Goal: Communication & Community: Answer question/provide support

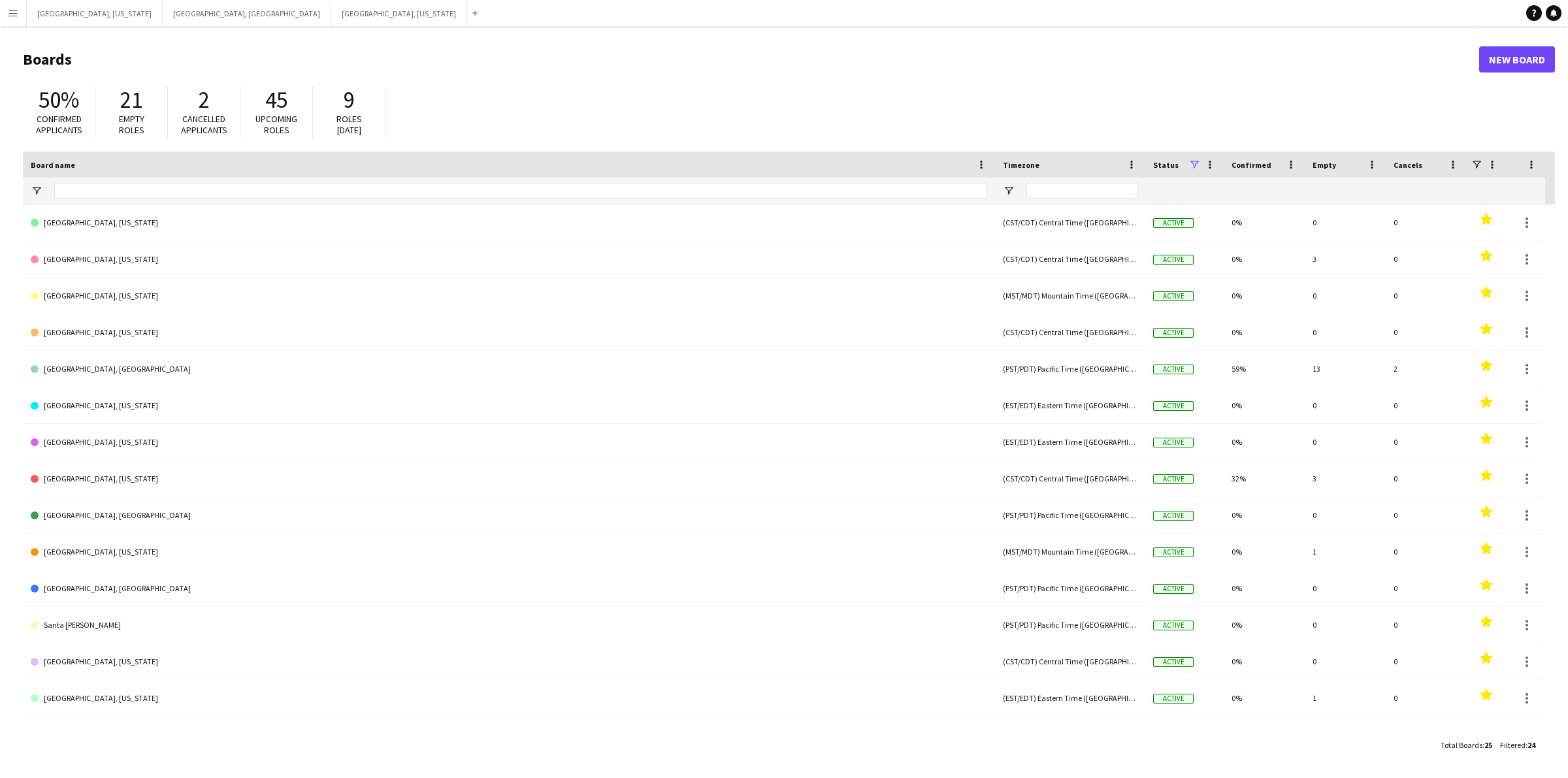
click at [10, 12] on app-icon "Menu" at bounding box center [13, 13] width 10 height 10
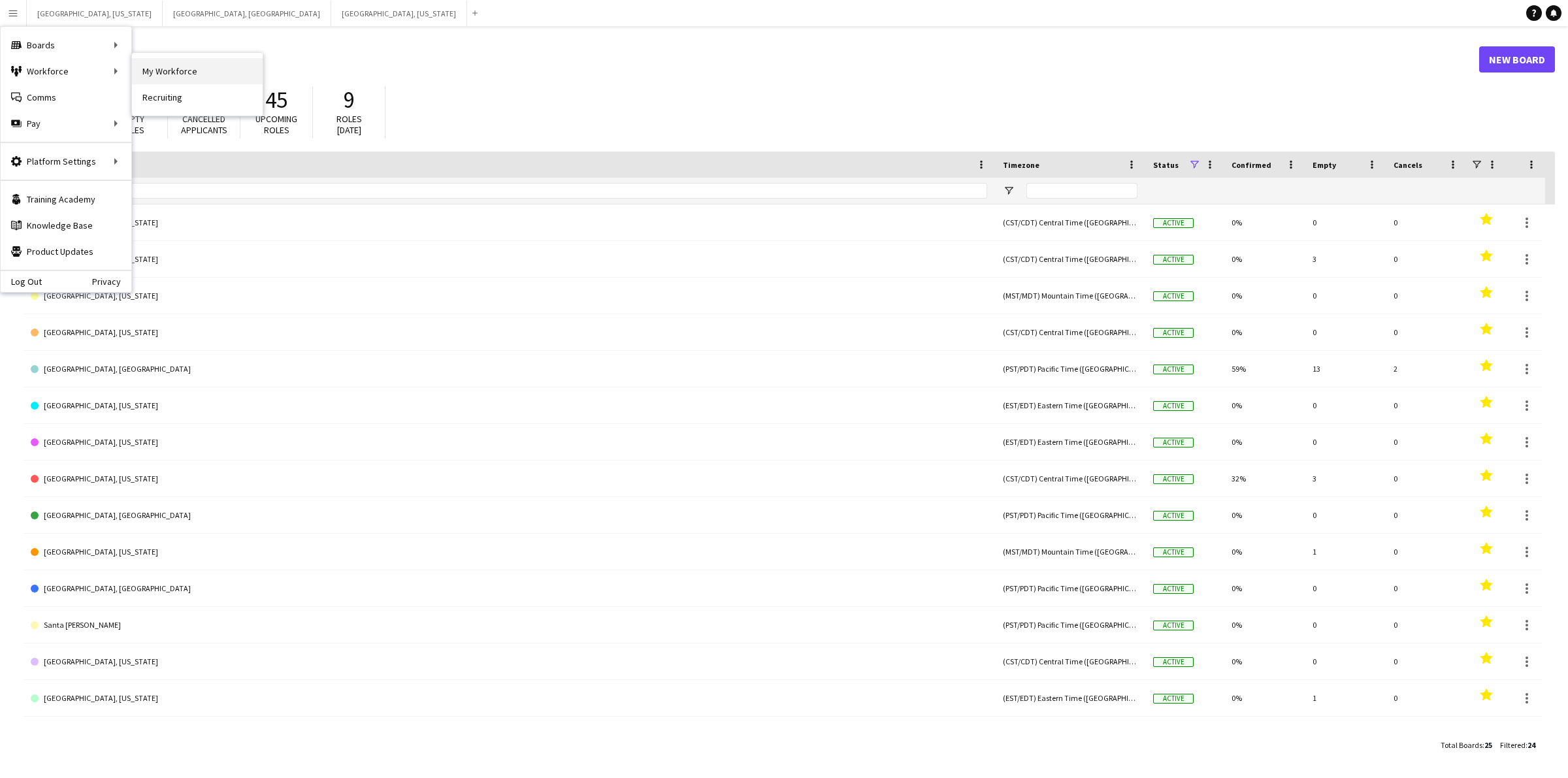
click at [154, 72] on link "My Workforce" at bounding box center [197, 71] width 131 height 27
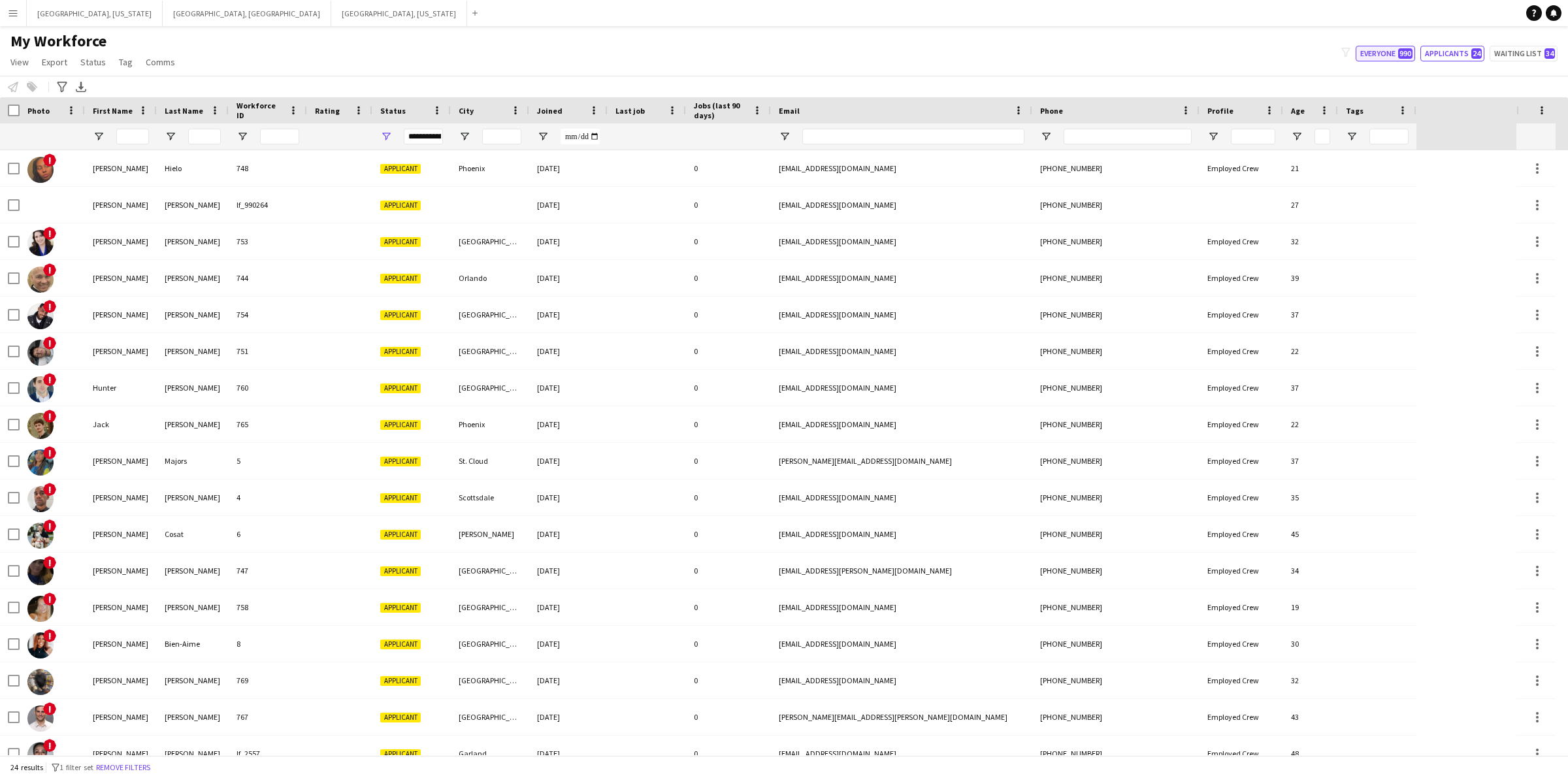
click at [1367, 48] on button "Everyone 990" at bounding box center [1385, 53] width 60 height 16
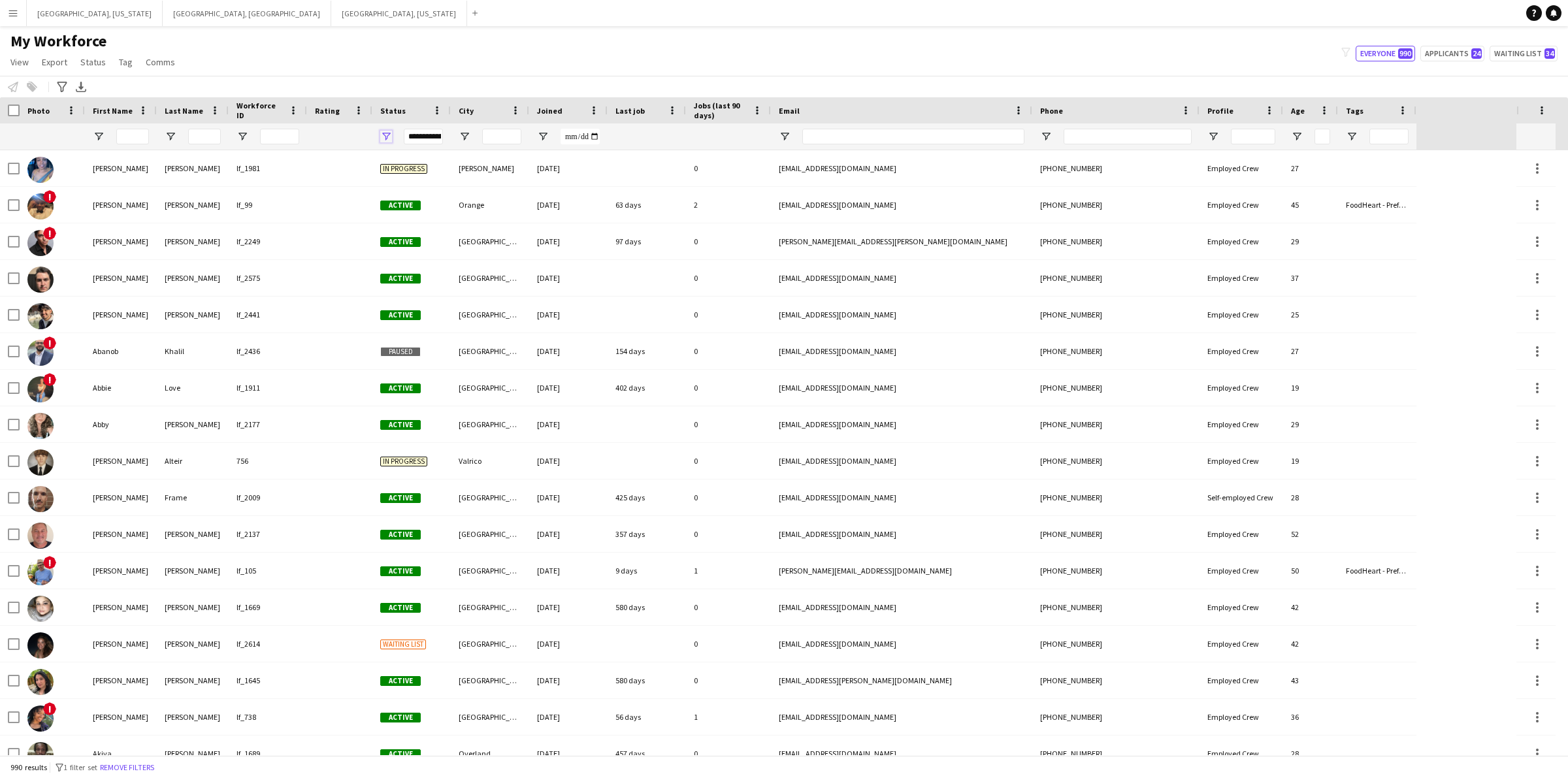
click at [382, 140] on span "Open Filter Menu" at bounding box center [386, 137] width 12 height 12
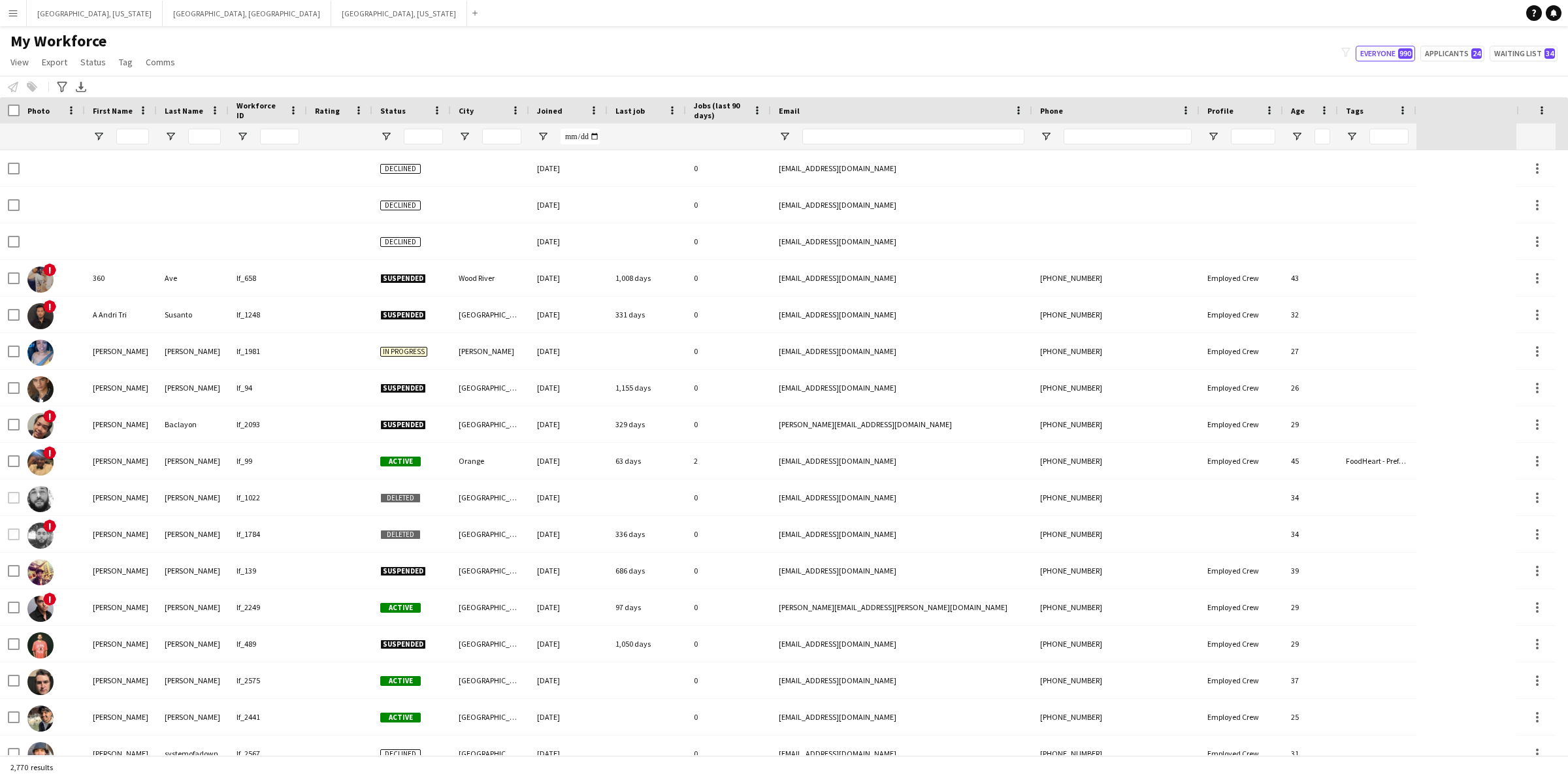
click at [318, 57] on div "My Workforce View Views Default view New view Update view Delete view Edit name…" at bounding box center [784, 53] width 1568 height 44
click at [384, 135] on span "Open Filter Menu" at bounding box center [386, 137] width 12 height 12
type input "**********"
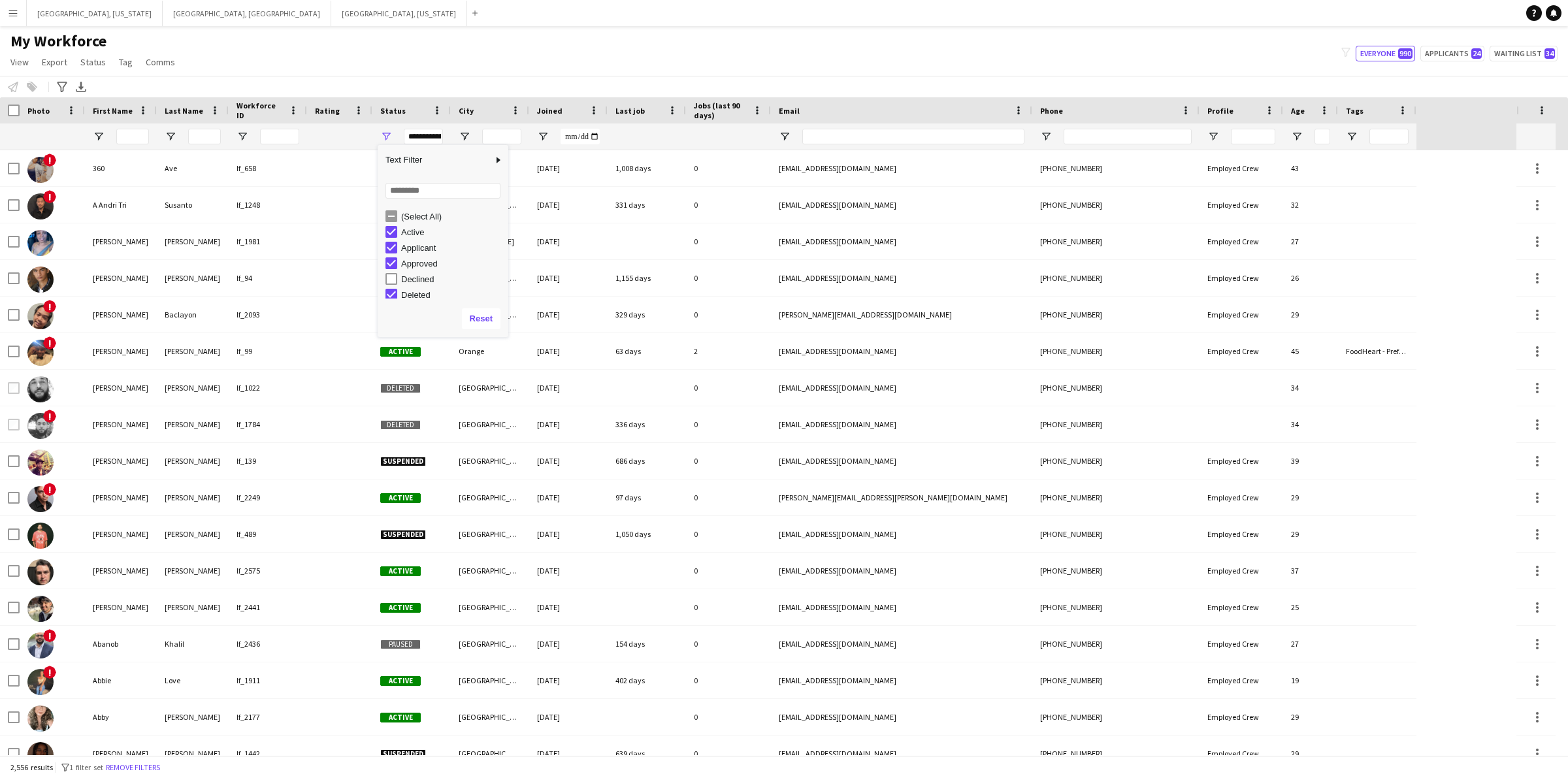
click at [422, 62] on div "My Workforce View Views Default view New view Update view Delete view Edit name…" at bounding box center [784, 53] width 1568 height 44
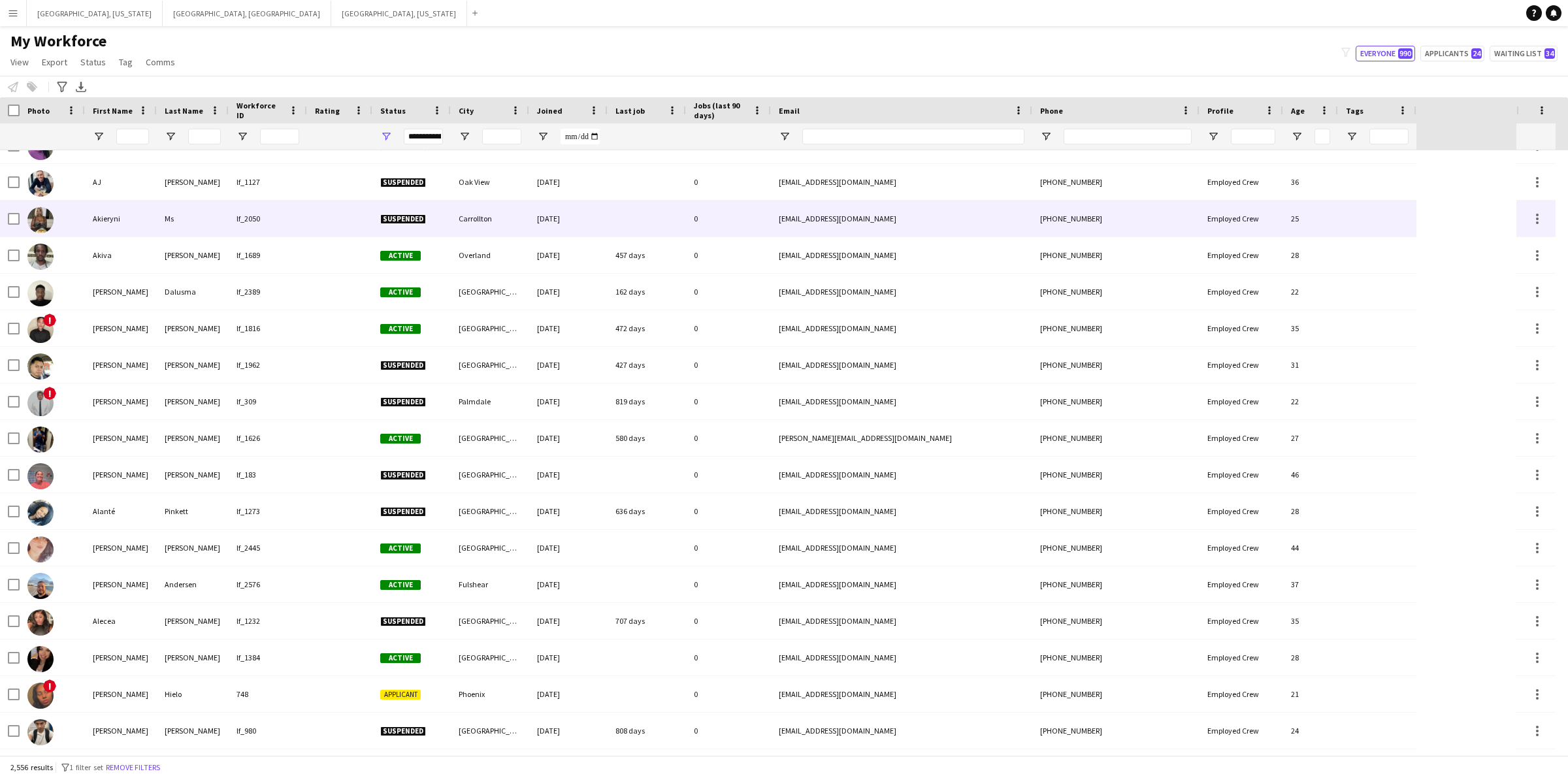
scroll to position [1225, 0]
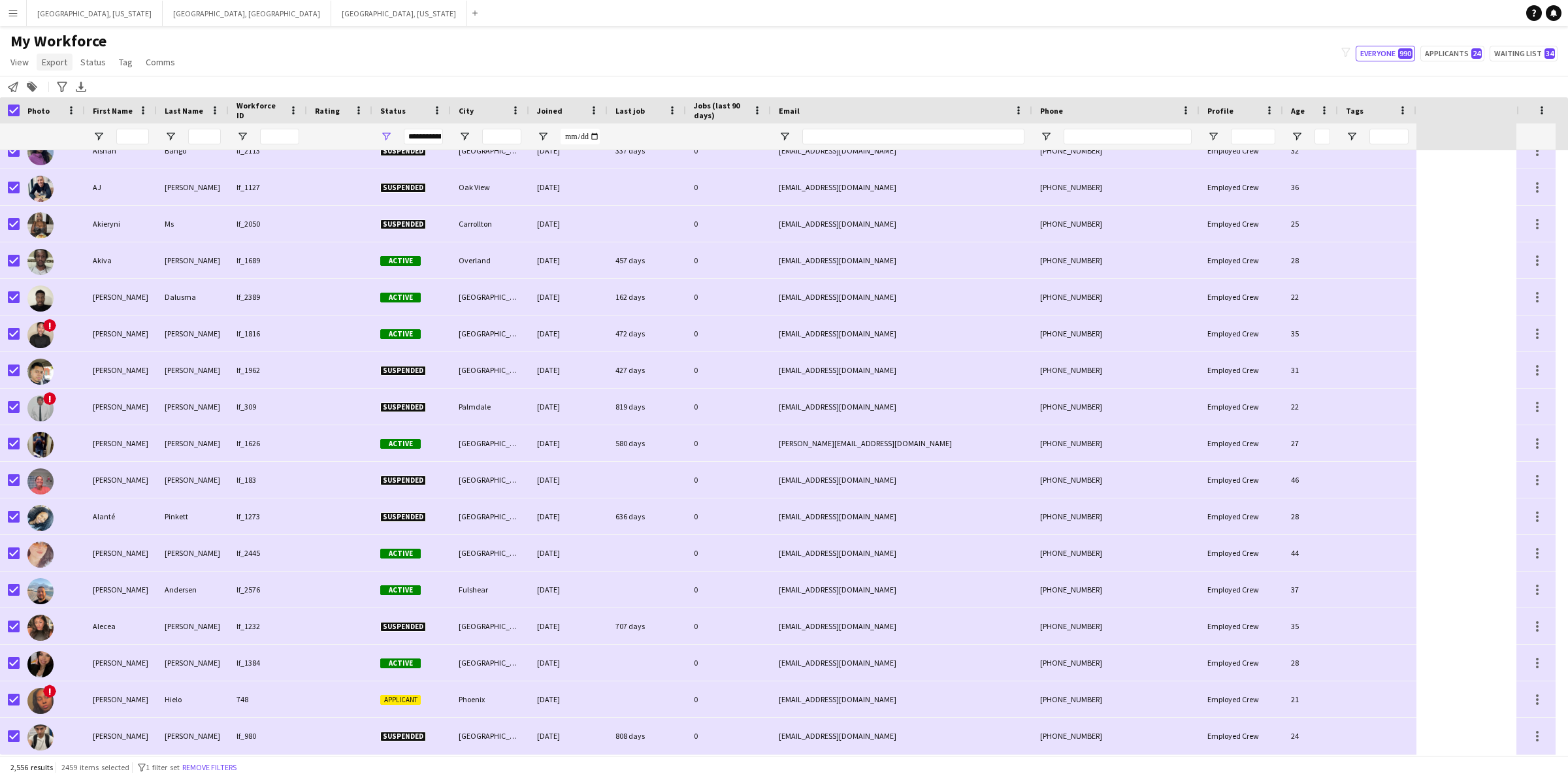
click at [49, 60] on span "Export" at bounding box center [55, 61] width 26 height 12
click at [104, 126] on link "Export as XLSX" at bounding box center [87, 128] width 99 height 27
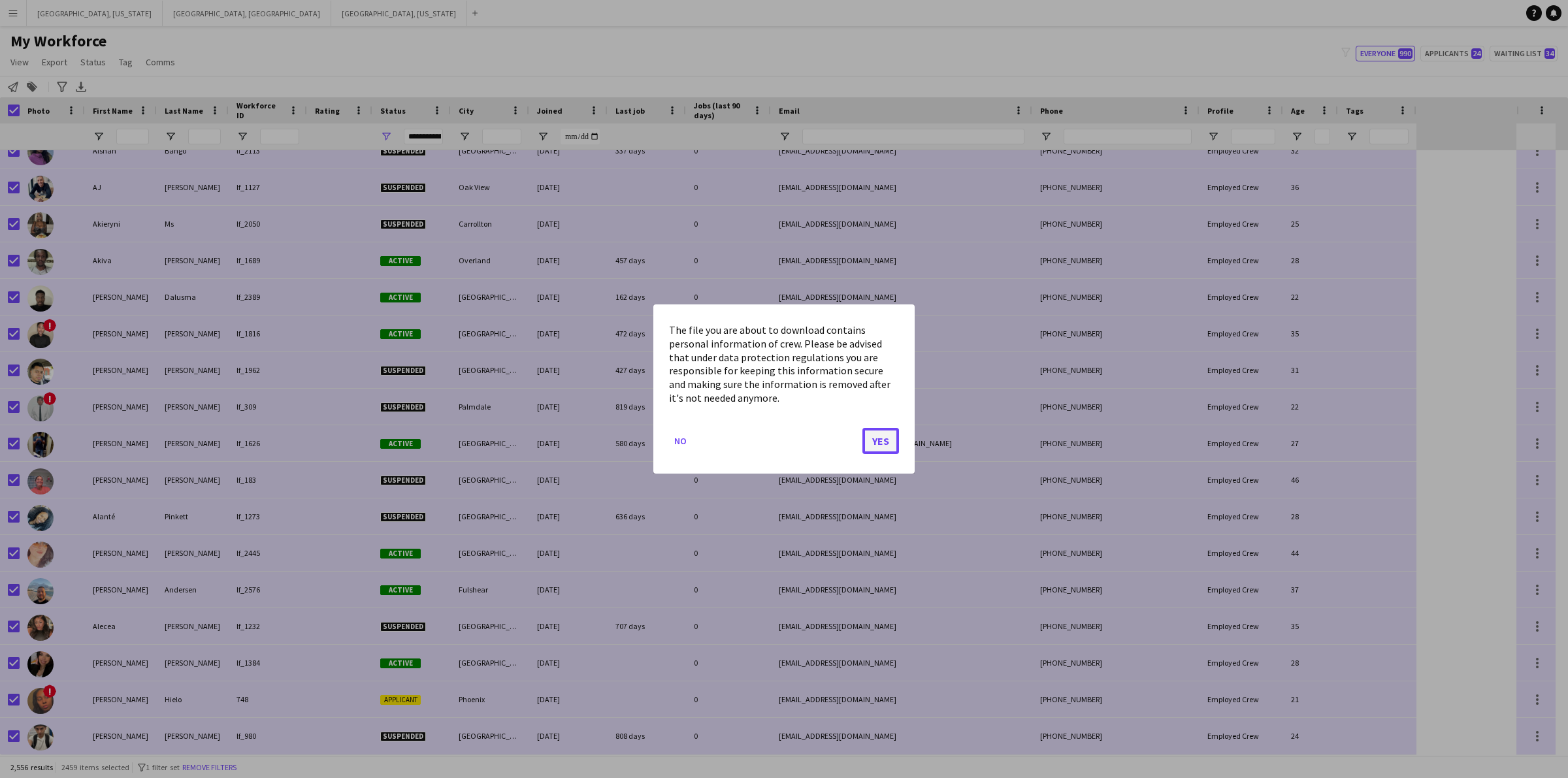
click at [878, 447] on button "Yes" at bounding box center [881, 441] width 37 height 27
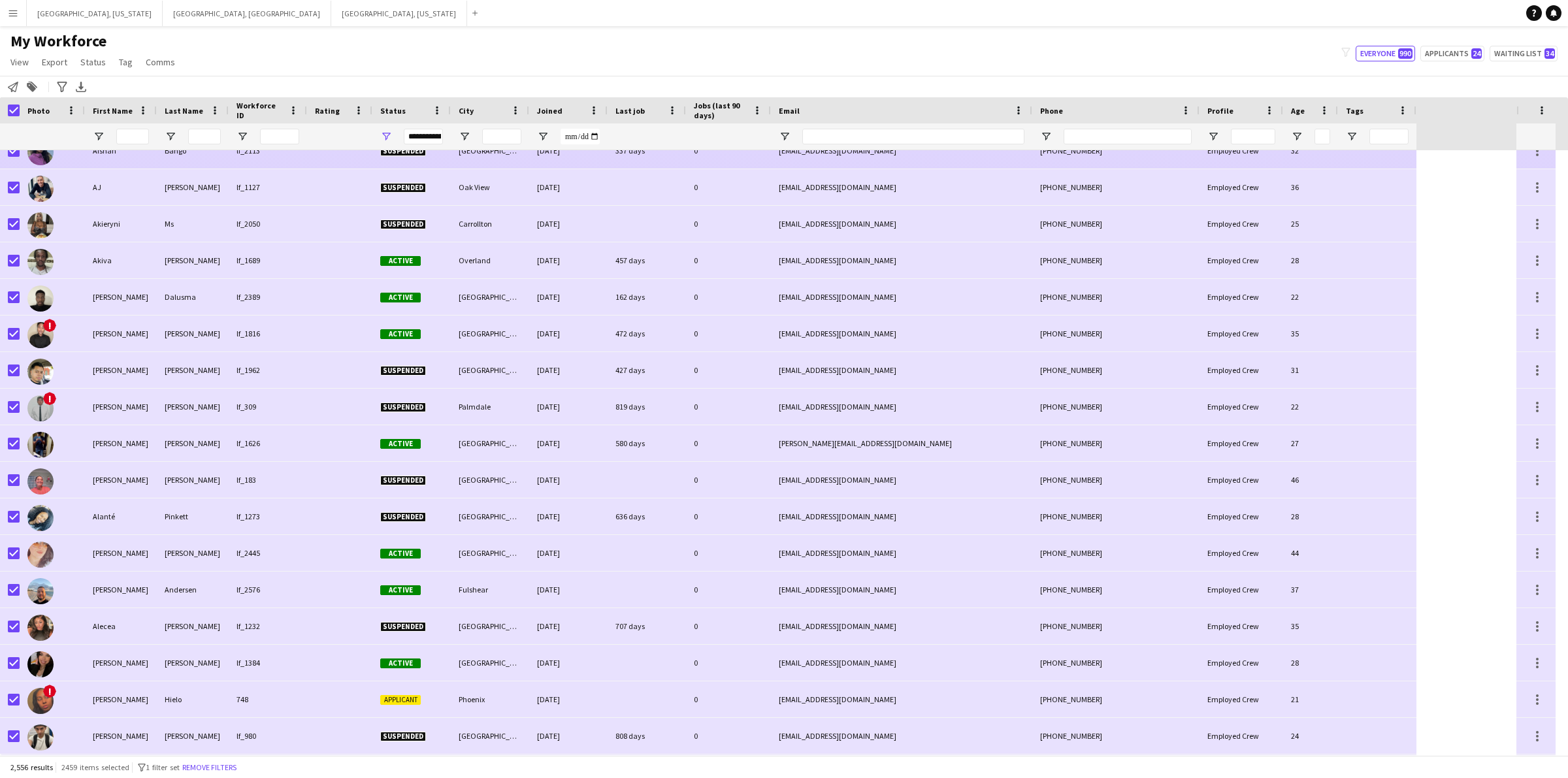
scroll to position [620, 0]
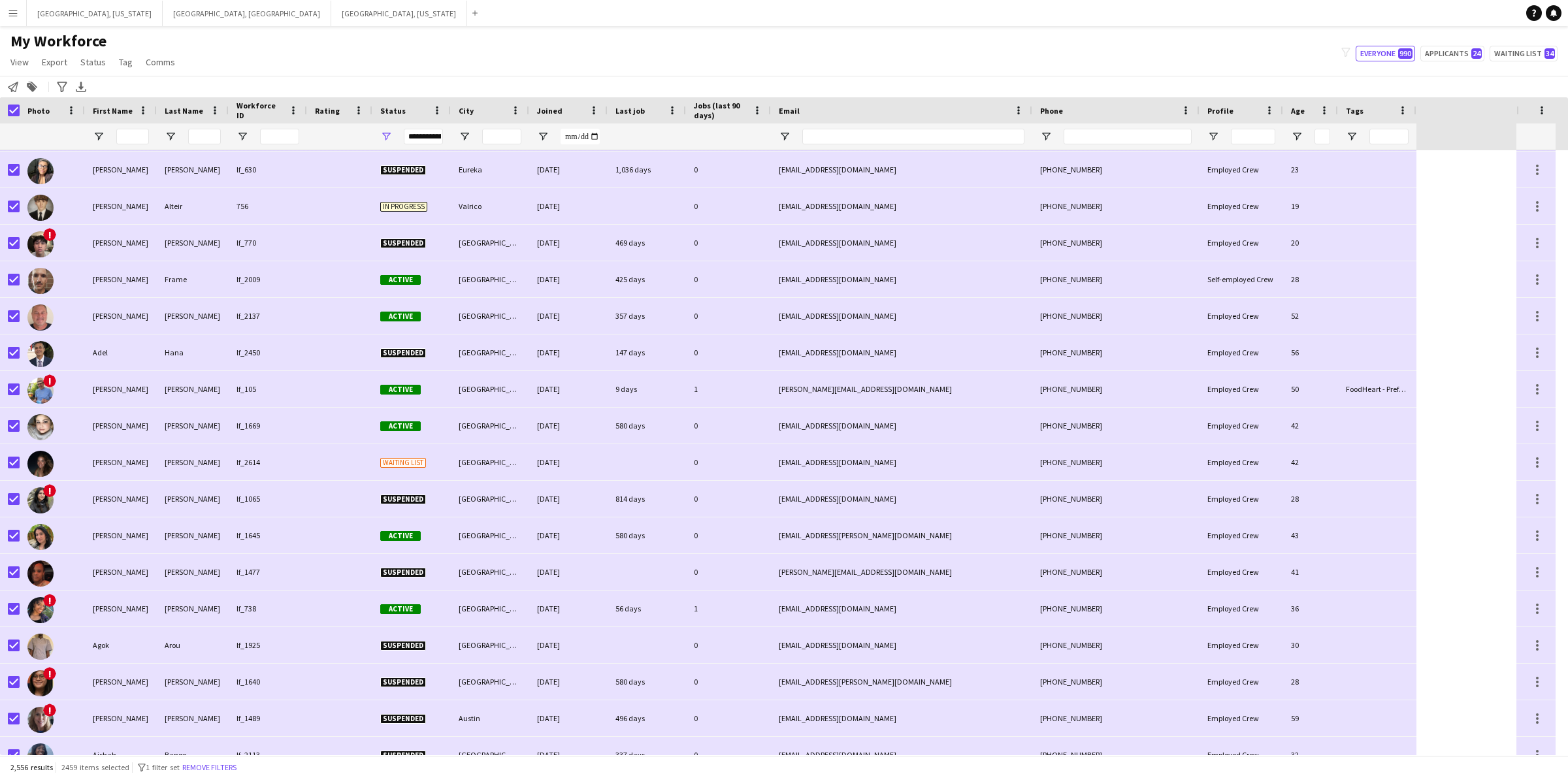
click at [211, 83] on div "Notify workforce Add to tag Search tags magnifier Add tag Advanced filters Adva…" at bounding box center [784, 87] width 1568 height 22
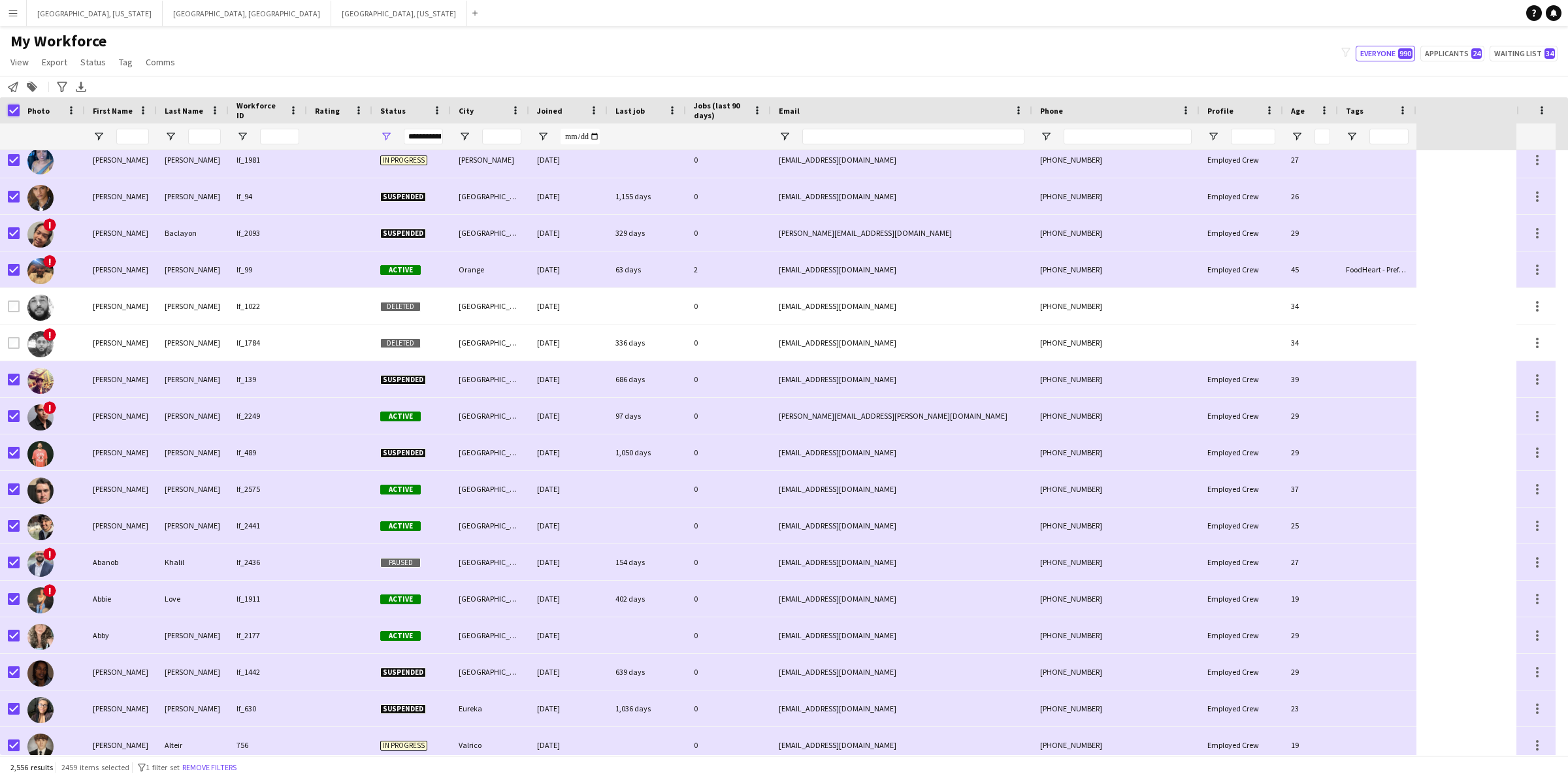
scroll to position [0, 0]
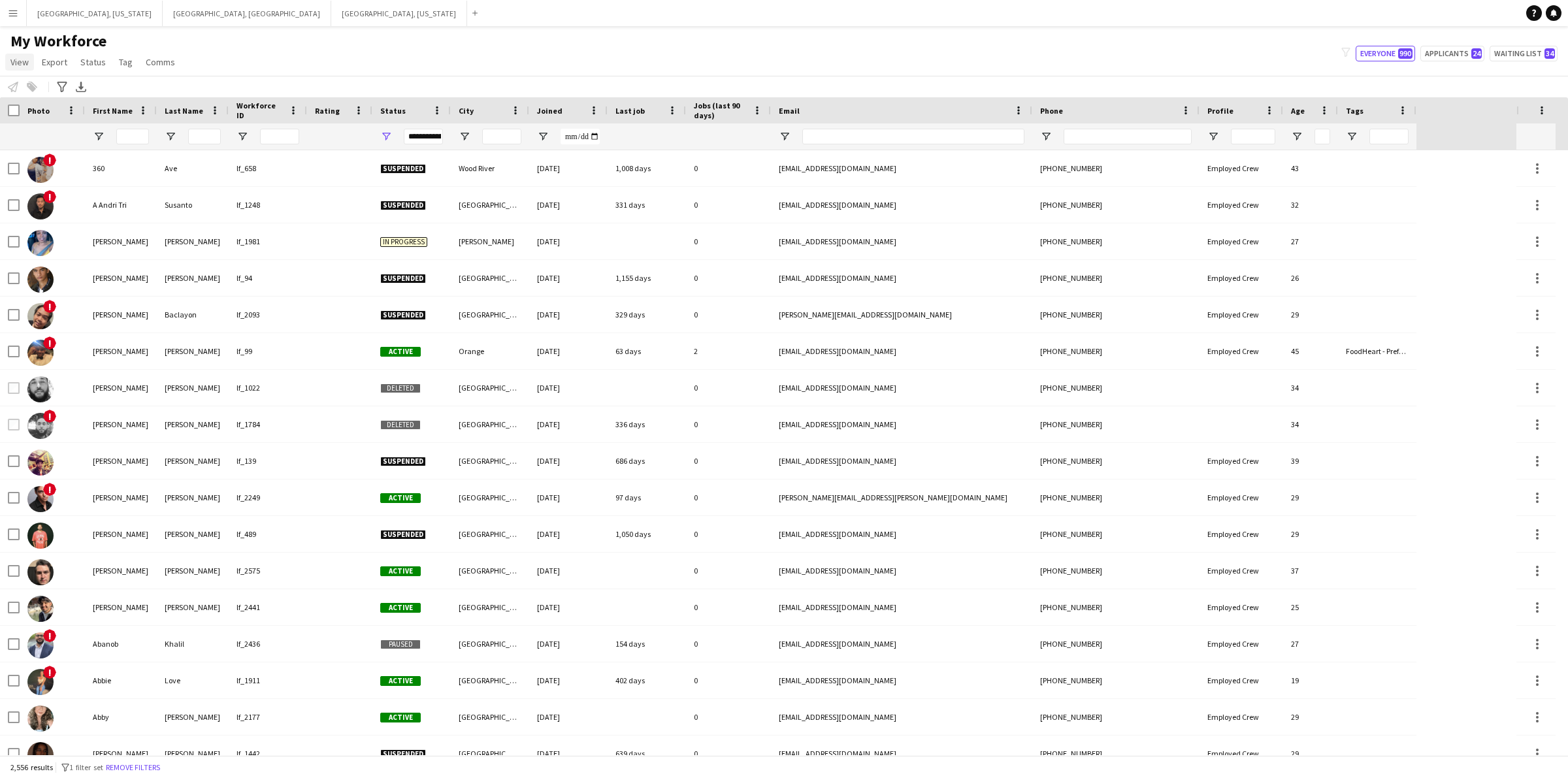
click at [19, 64] on span "View" at bounding box center [19, 61] width 18 height 12
click at [71, 131] on span "Customise view" at bounding box center [48, 128] width 62 height 12
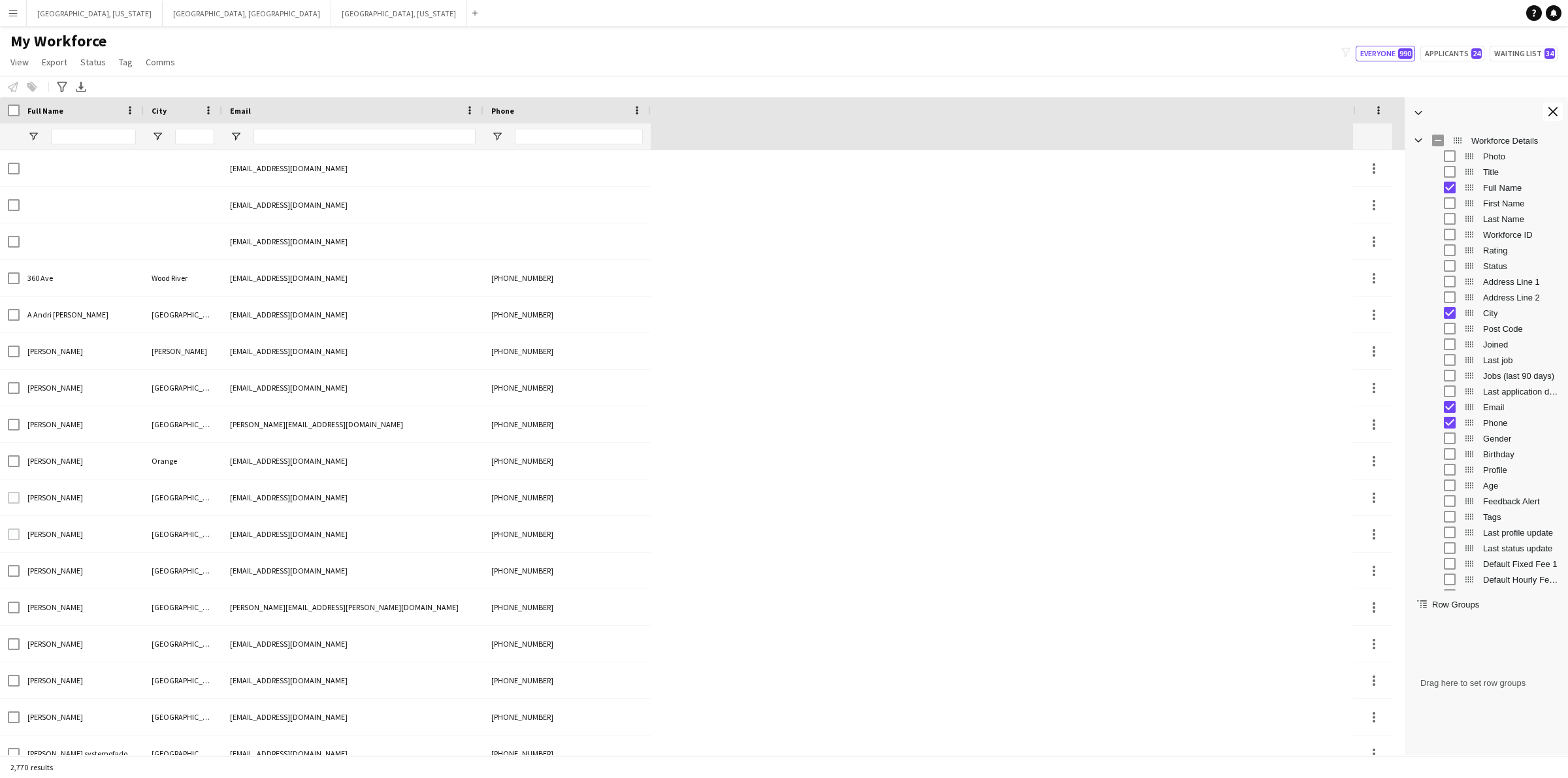
click at [373, 65] on div "My Workforce View Views Default view New view Update view Delete view Edit name…" at bounding box center [784, 53] width 1568 height 44
click at [1553, 110] on app-icon "Close tool panel" at bounding box center [1553, 112] width 9 height 9
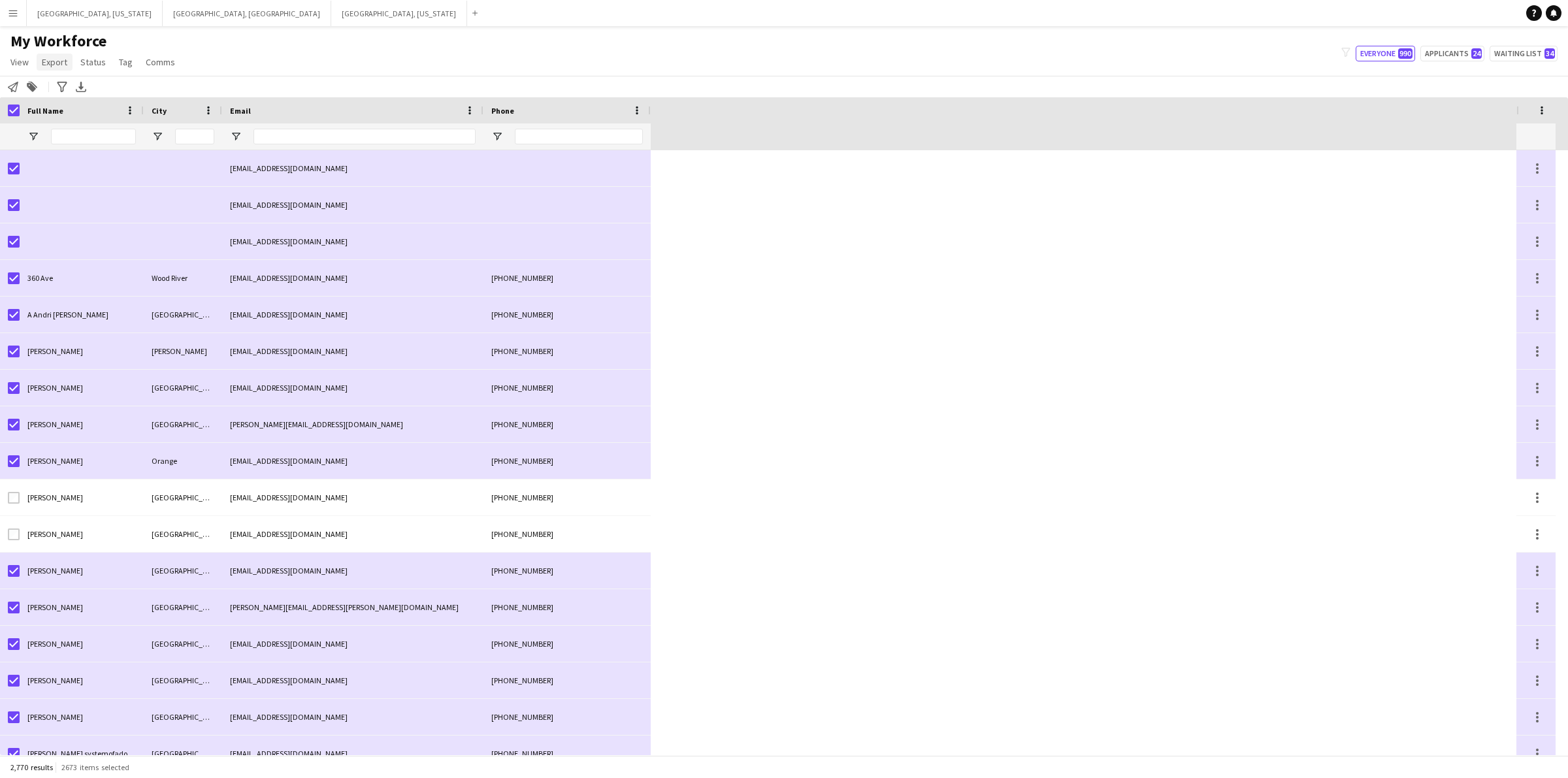
click at [49, 66] on span "Export" at bounding box center [55, 61] width 26 height 12
click at [98, 121] on link "Export as XLSX" at bounding box center [87, 128] width 99 height 27
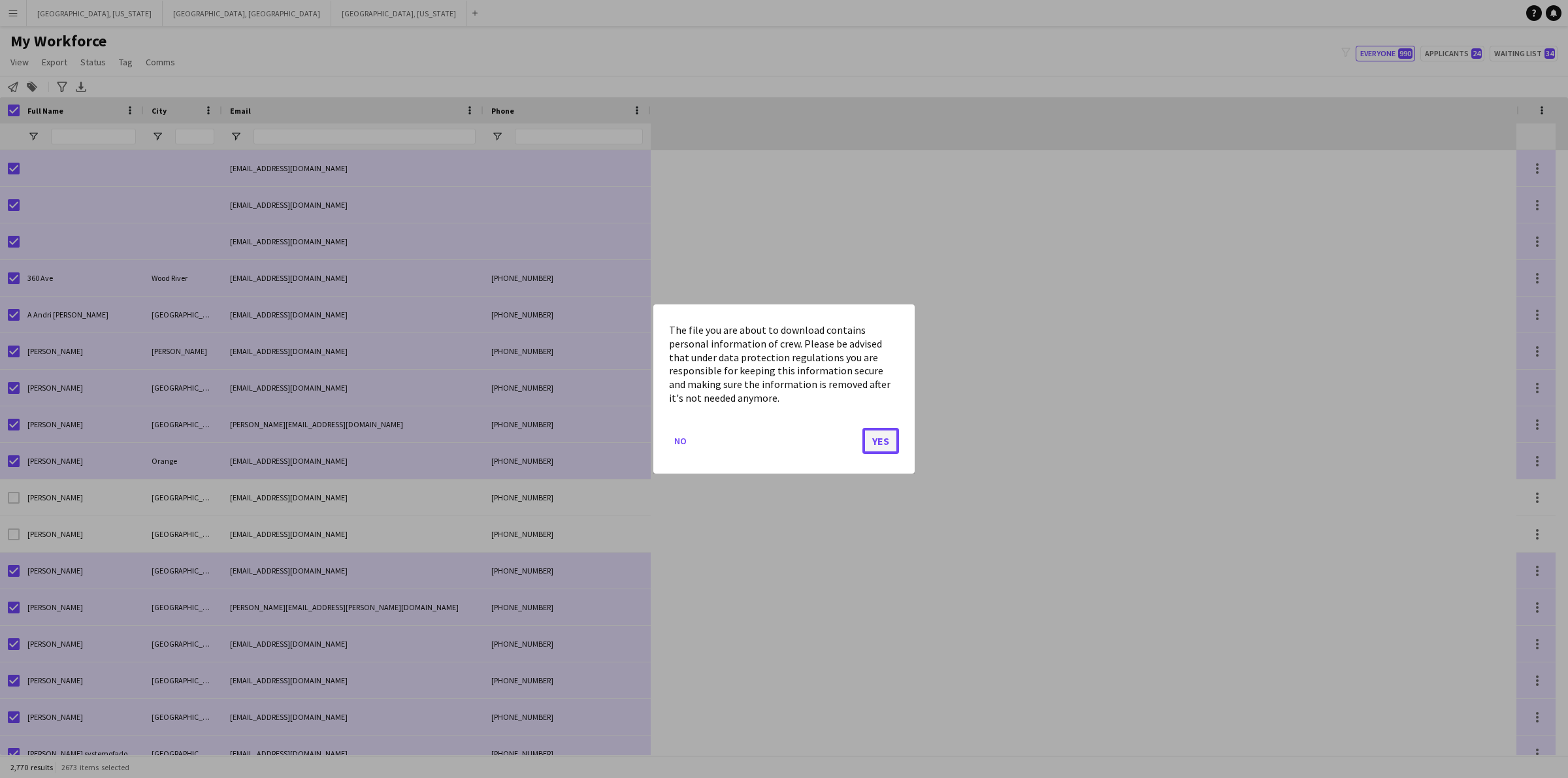
click at [891, 438] on button "Yes" at bounding box center [881, 441] width 37 height 27
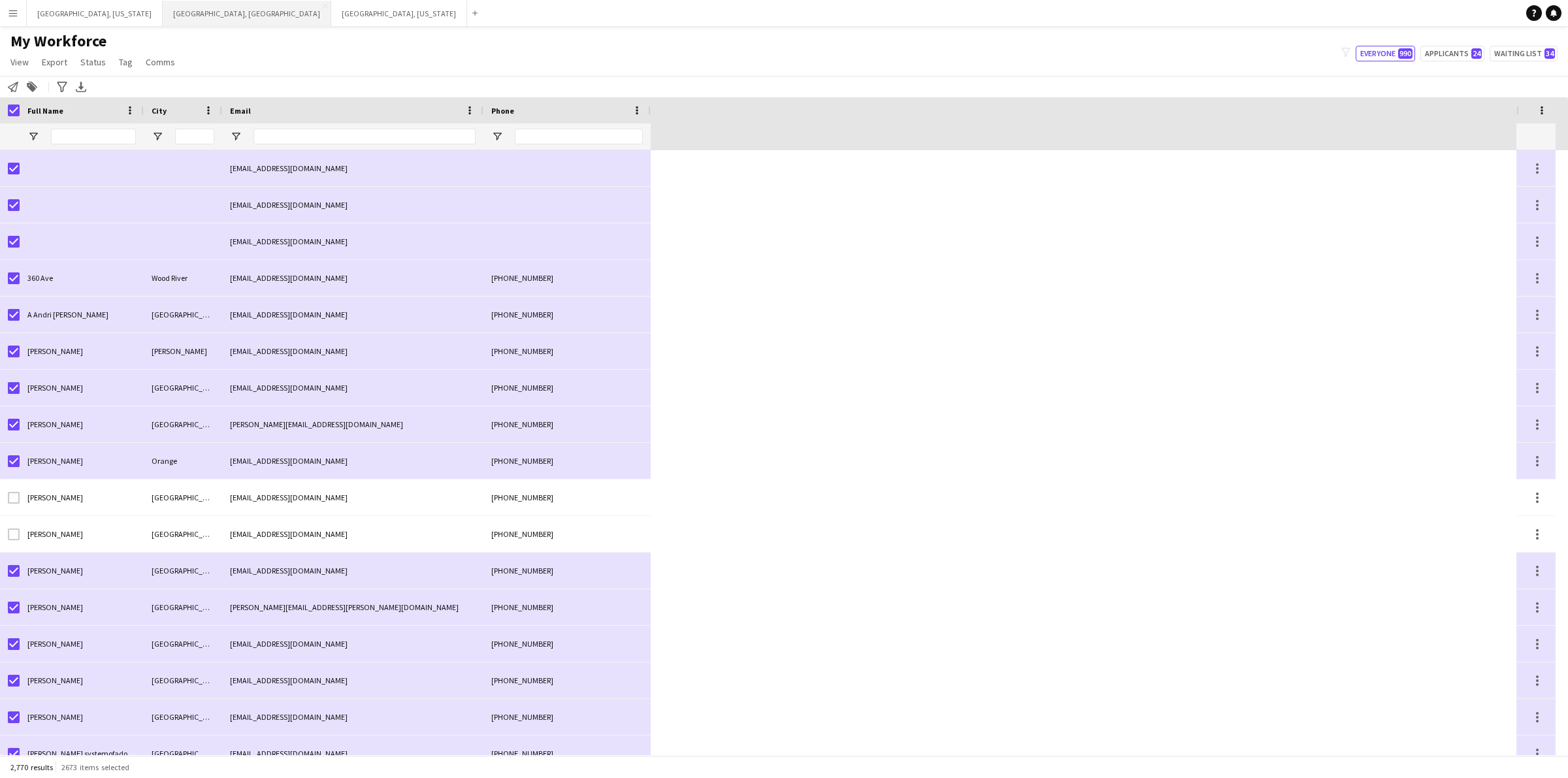
click at [163, 16] on button "[GEOGRAPHIC_DATA], [GEOGRAPHIC_DATA] Close" at bounding box center [247, 14] width 169 height 26
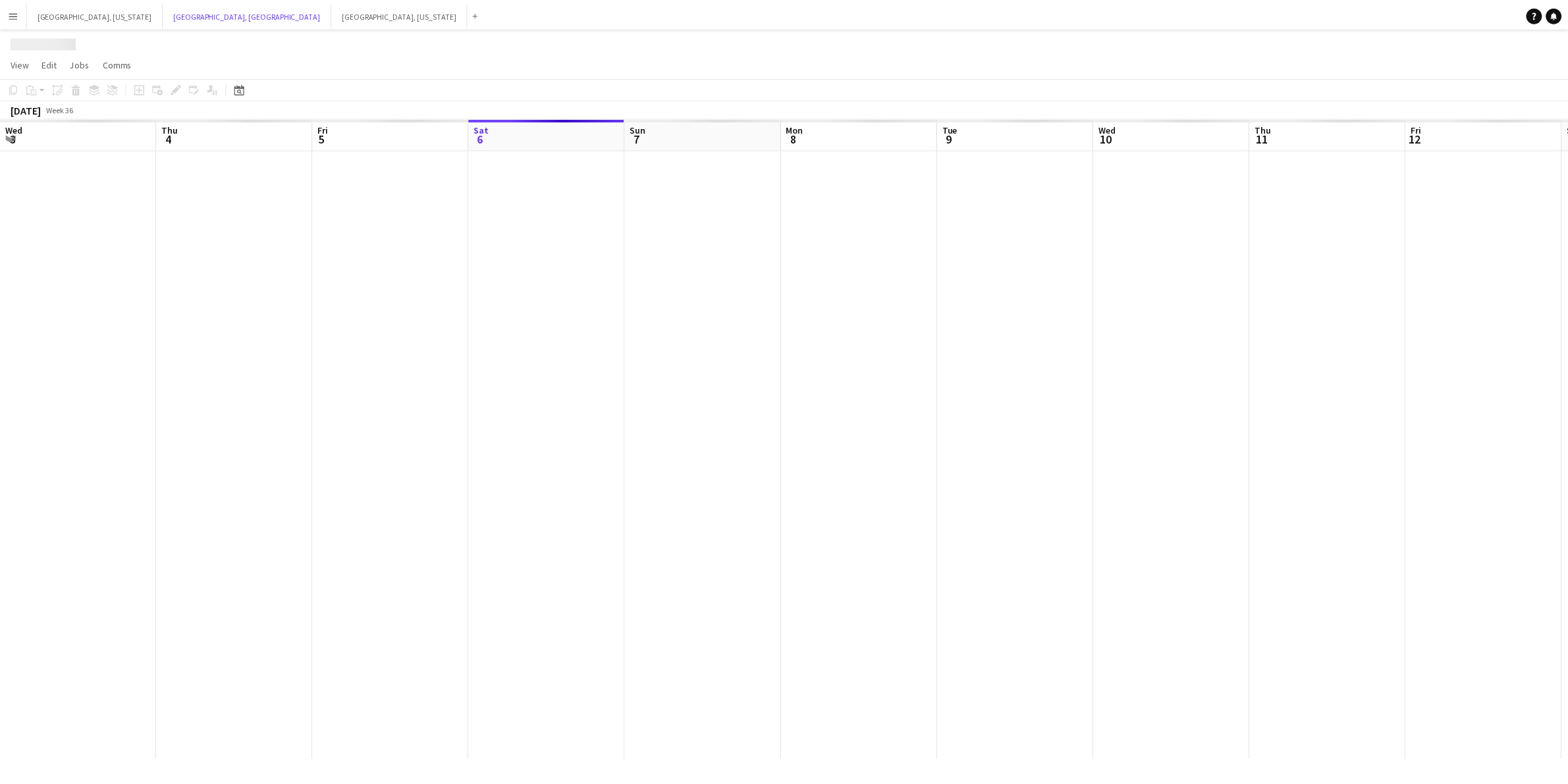
scroll to position [0, 314]
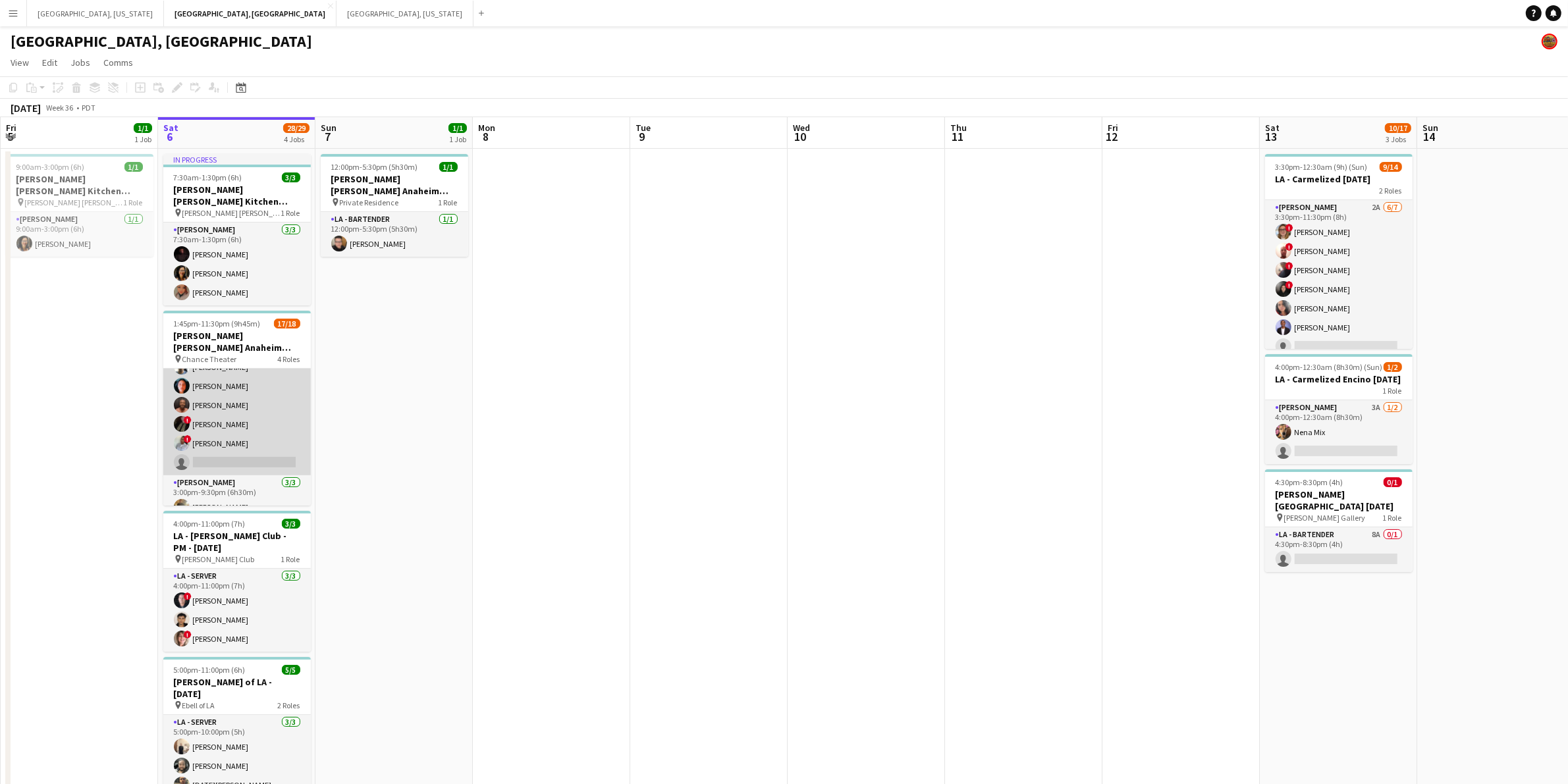
click at [258, 408] on app-card-role "LA - Server 3I 1A [DATE] 1:45pm-11:30pm (9h45m) [PERSON_NAME] [PERSON_NAME] [PE…" at bounding box center [237, 346] width 148 height 259
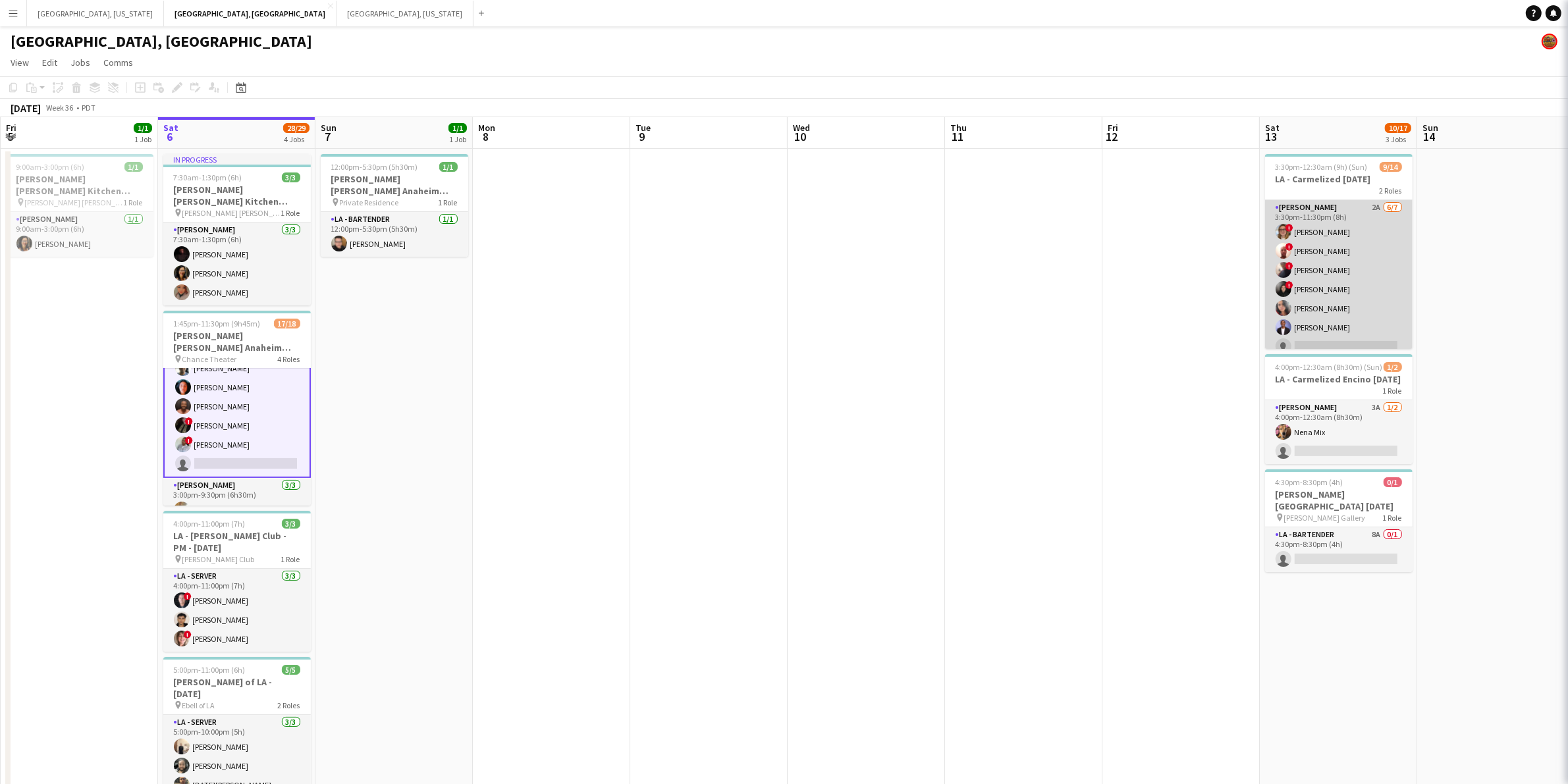
scroll to position [217, 0]
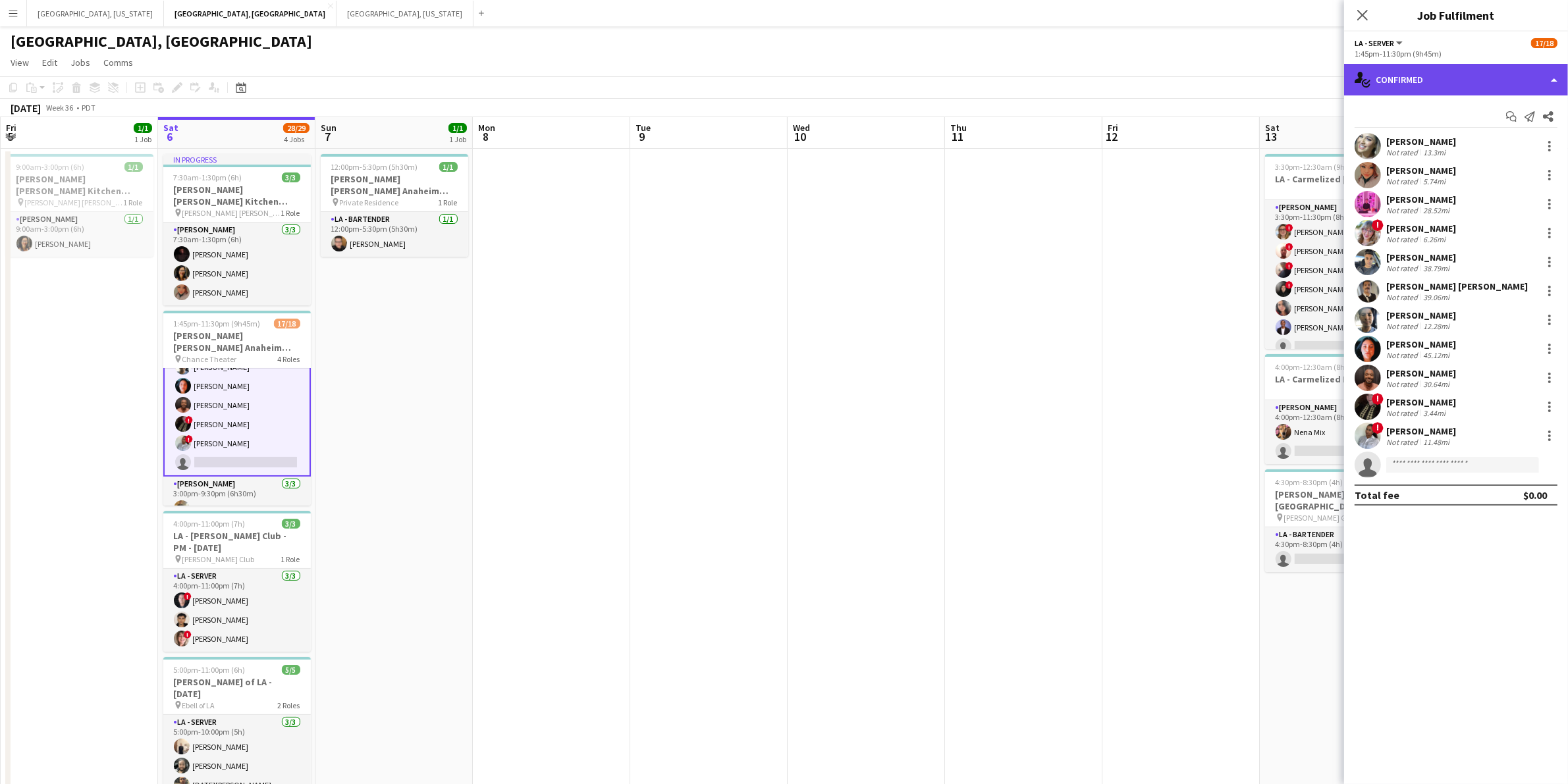
click at [1554, 87] on div "single-neutral-actions-check-2 Confirmed" at bounding box center [1455, 79] width 223 height 31
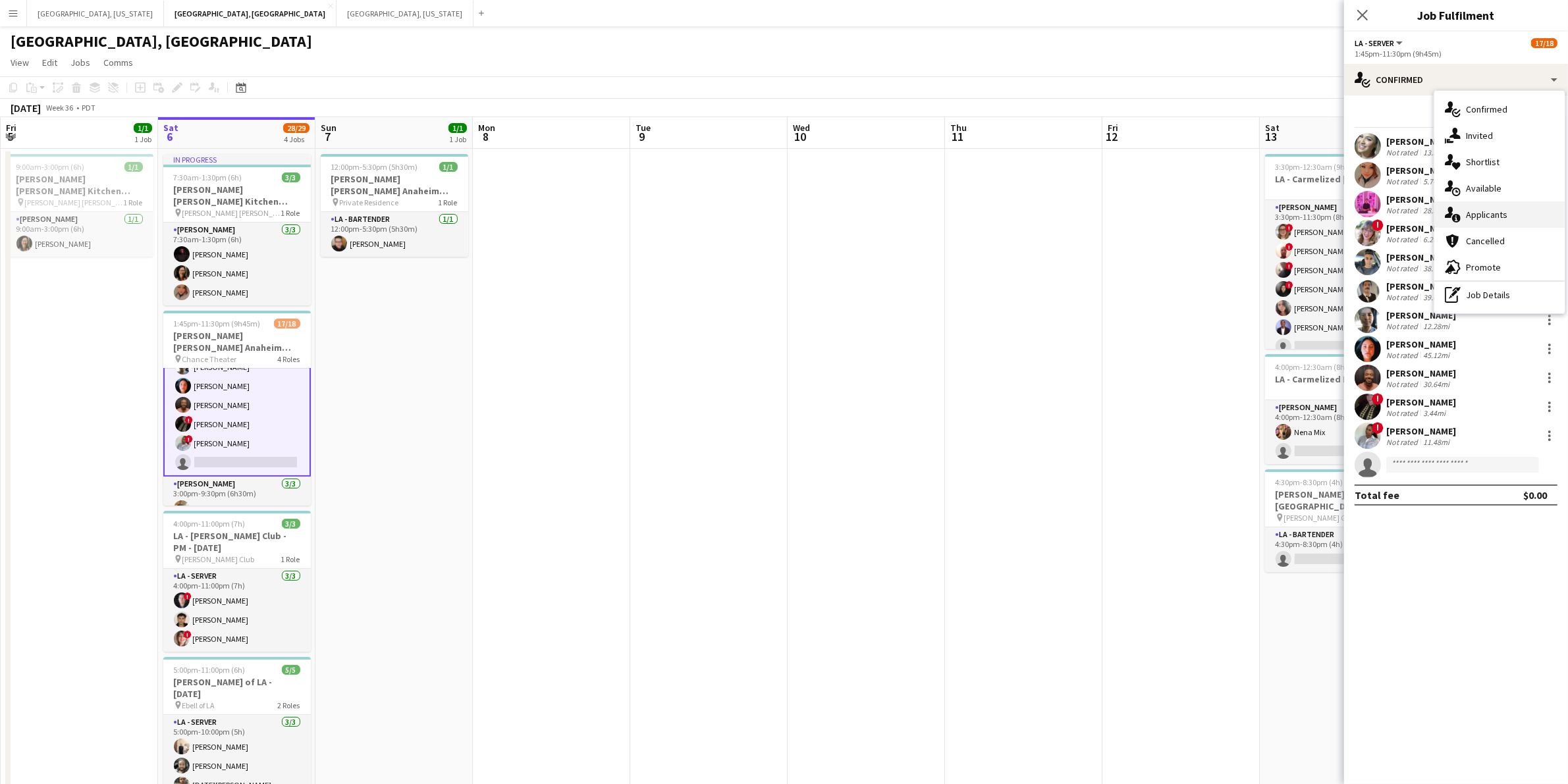
click at [1485, 209] on span "Applicants" at bounding box center [1486, 214] width 42 height 12
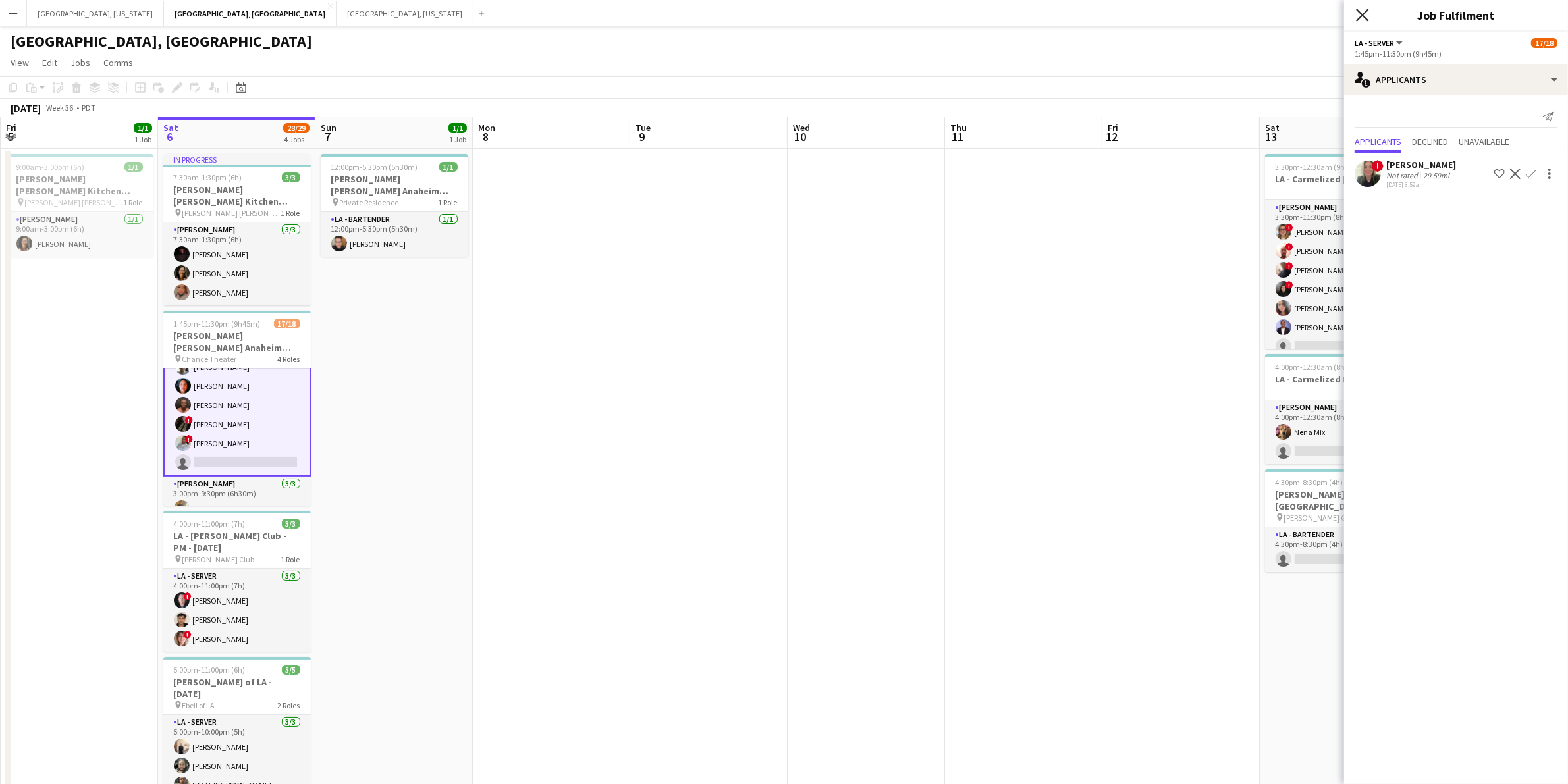
click at [1363, 10] on icon "Close pop-in" at bounding box center [1362, 15] width 13 height 13
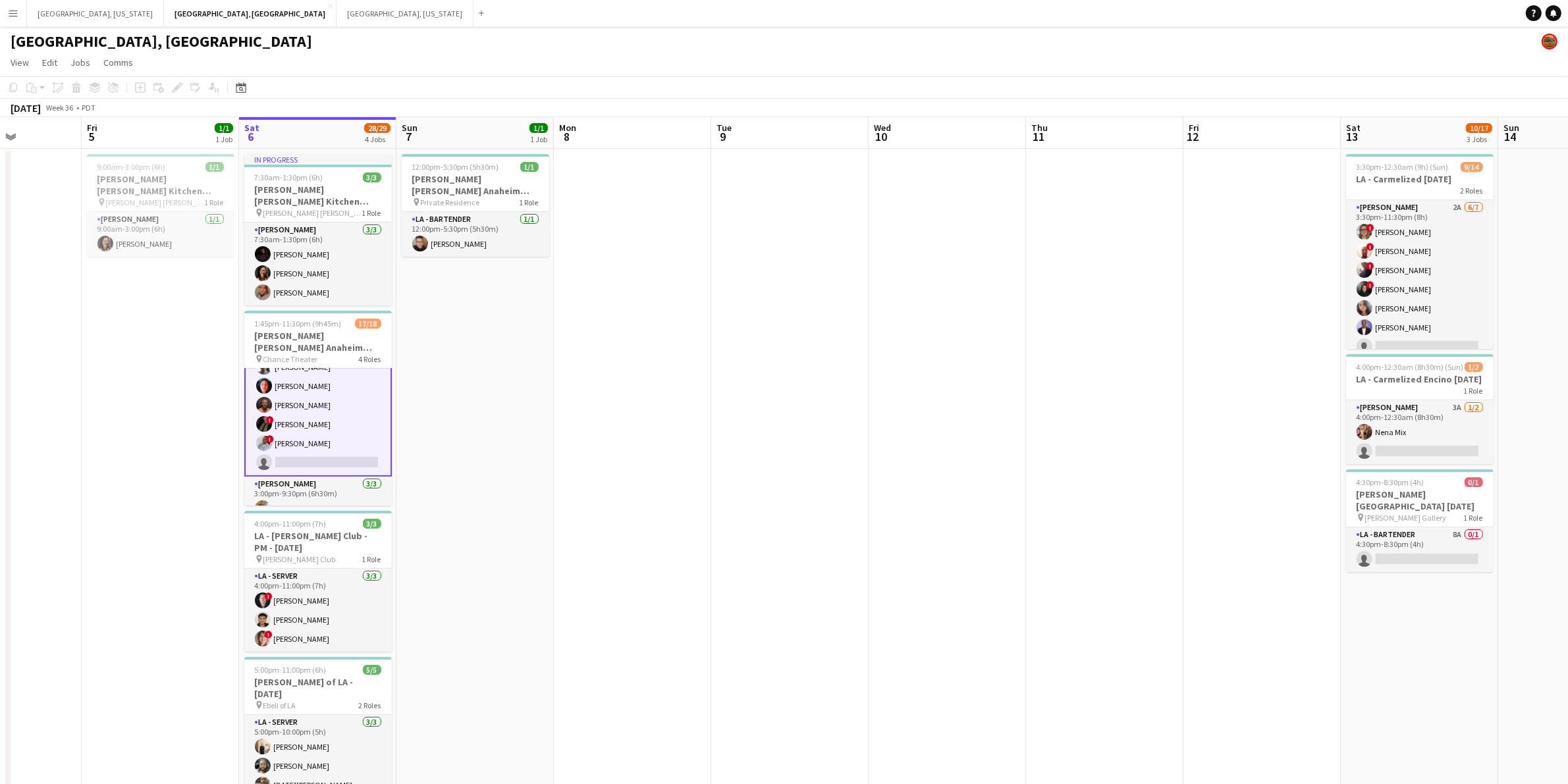
drag, startPoint x: 412, startPoint y: 413, endPoint x: 420, endPoint y: 412, distance: 8.1
click at [420, 412] on app-calendar-viewport "Tue 2 Wed 3 Thu 4 Fri 5 1/1 1 Job Sat 6 28/29 4 Jobs Sun 7 1/1 1 Job Mon 8 Tue …" at bounding box center [784, 499] width 1568 height 763
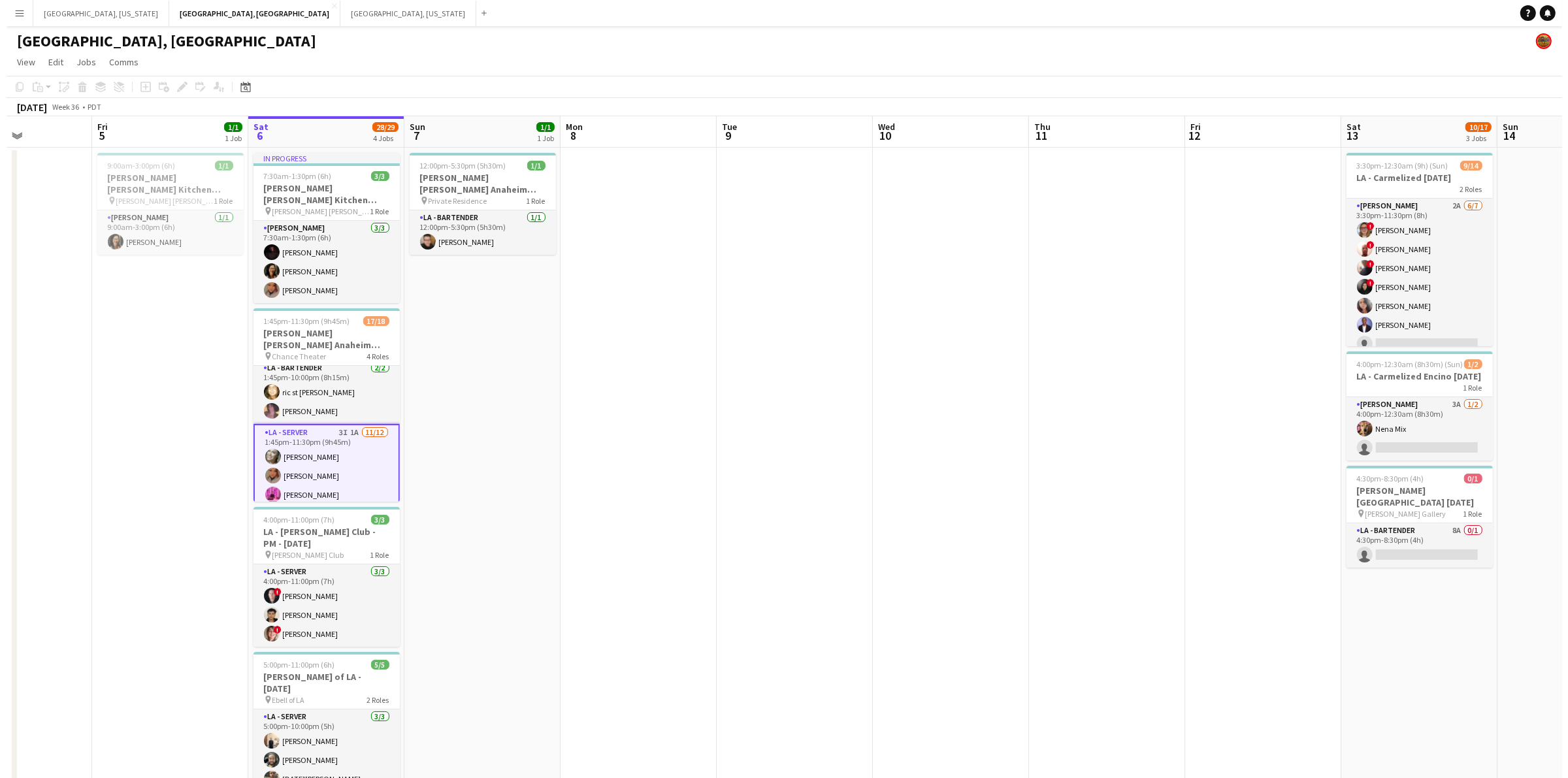
scroll to position [0, 0]
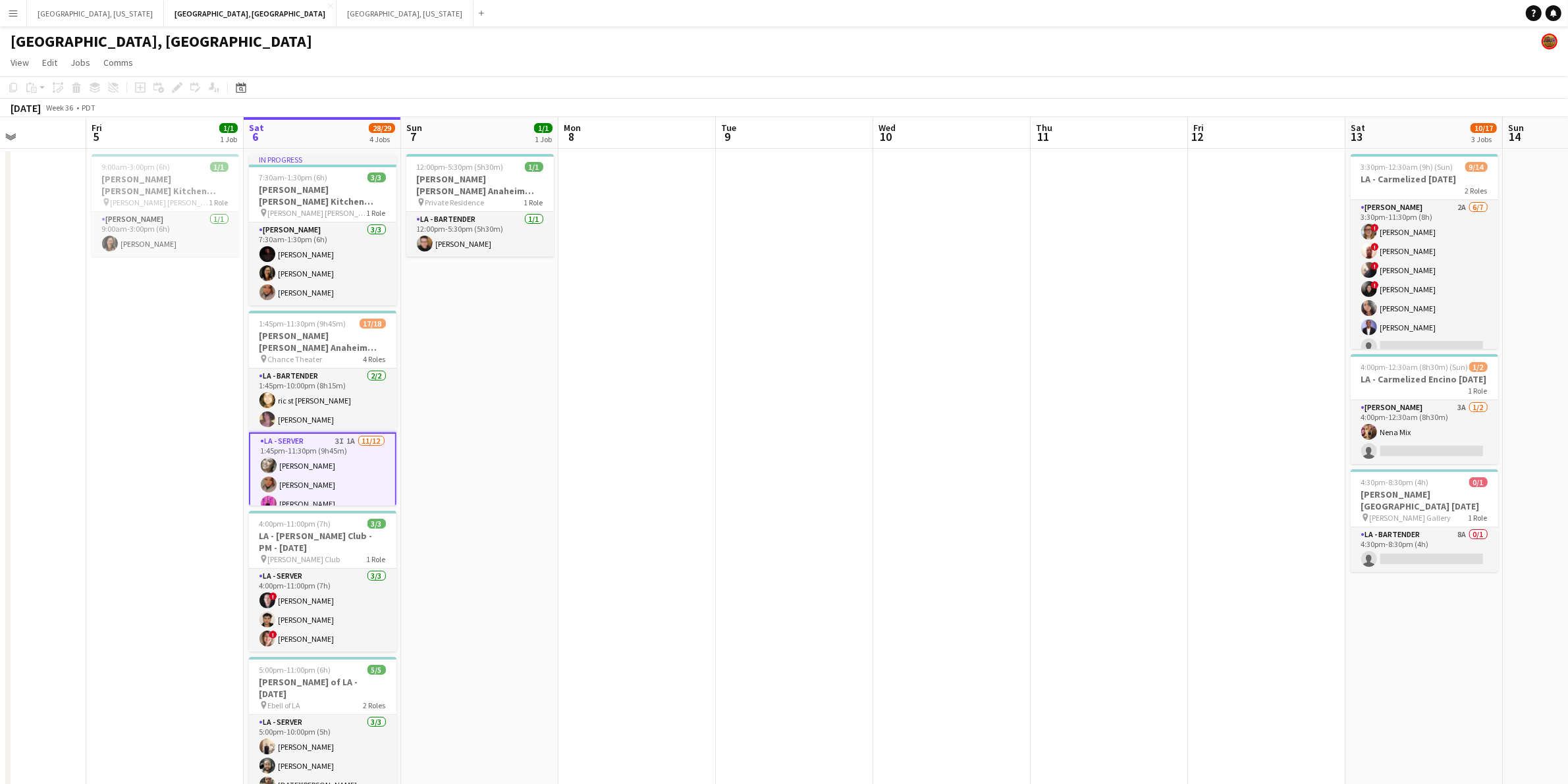
click at [324, 449] on app-card-role "LA - Server 3I 1A [DATE] 1:45pm-11:30pm (9h45m) [PERSON_NAME] [PERSON_NAME] [PE…" at bounding box center [323, 562] width 148 height 261
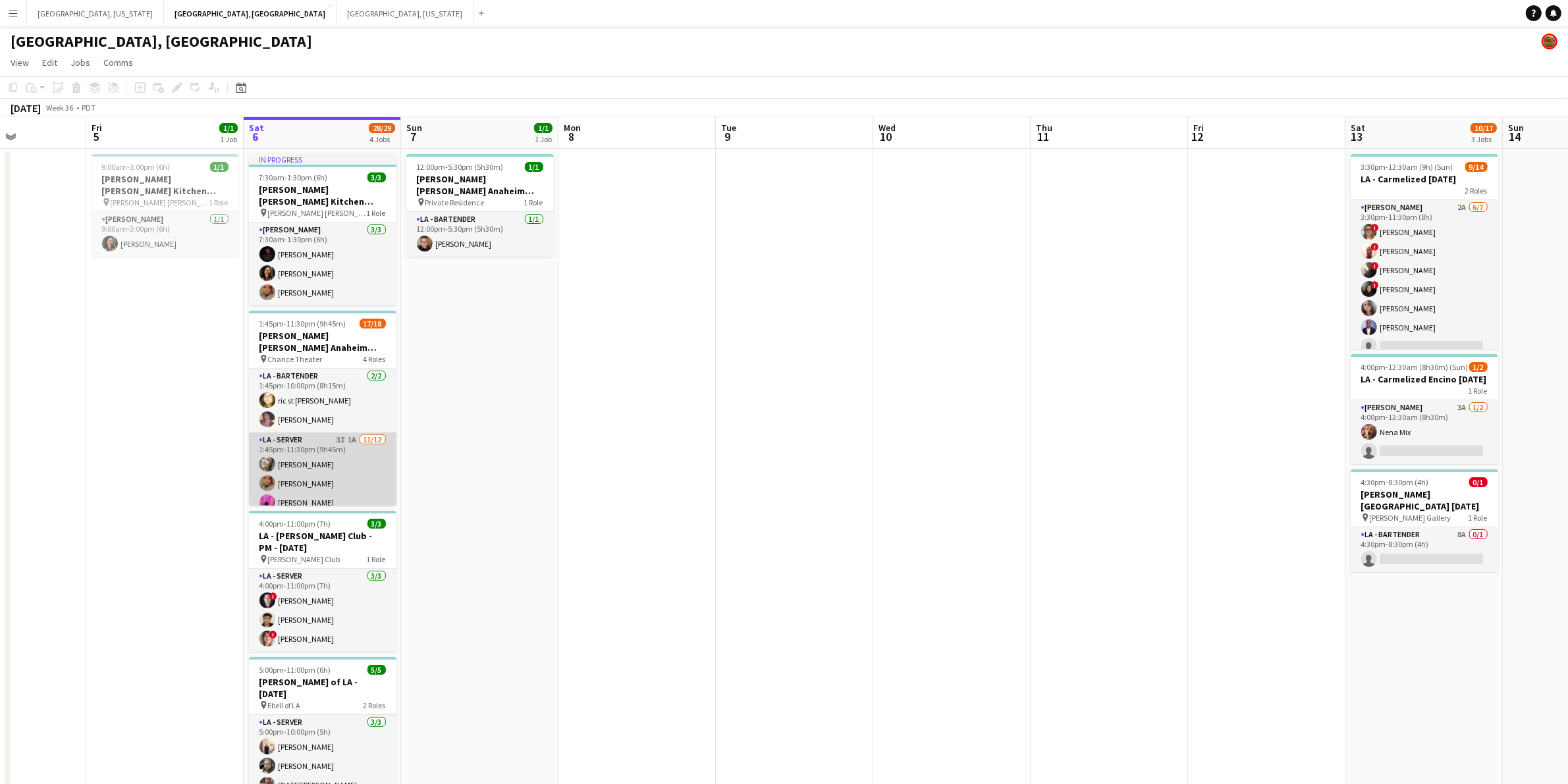
click at [324, 449] on app-card-role "LA - Server 3I 1A [DATE] 1:45pm-11:30pm (9h45m) [PERSON_NAME] [PERSON_NAME] [PE…" at bounding box center [323, 561] width 148 height 259
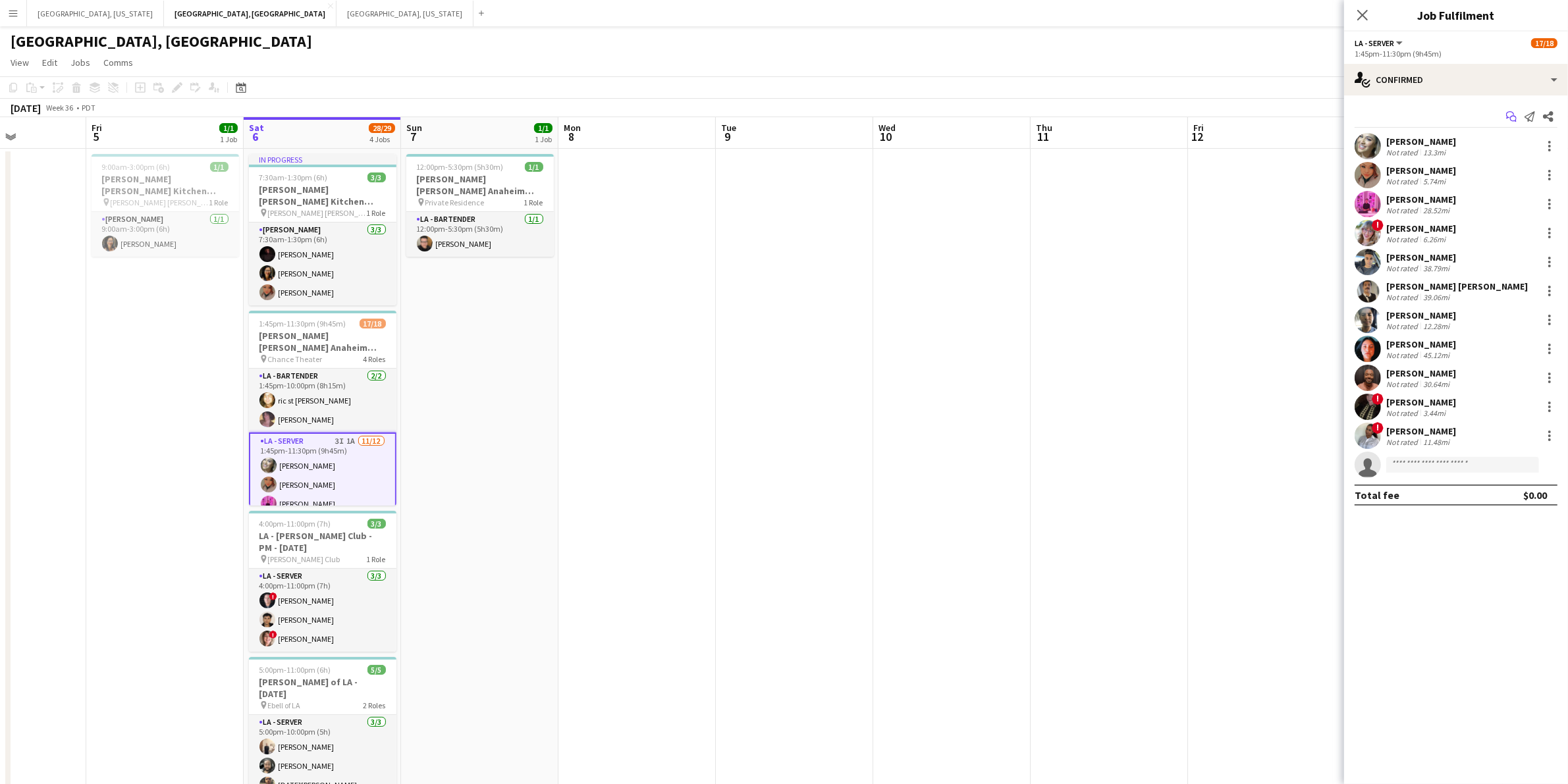
click at [1510, 110] on app-icon "Start chat" at bounding box center [1511, 116] width 18 height 18
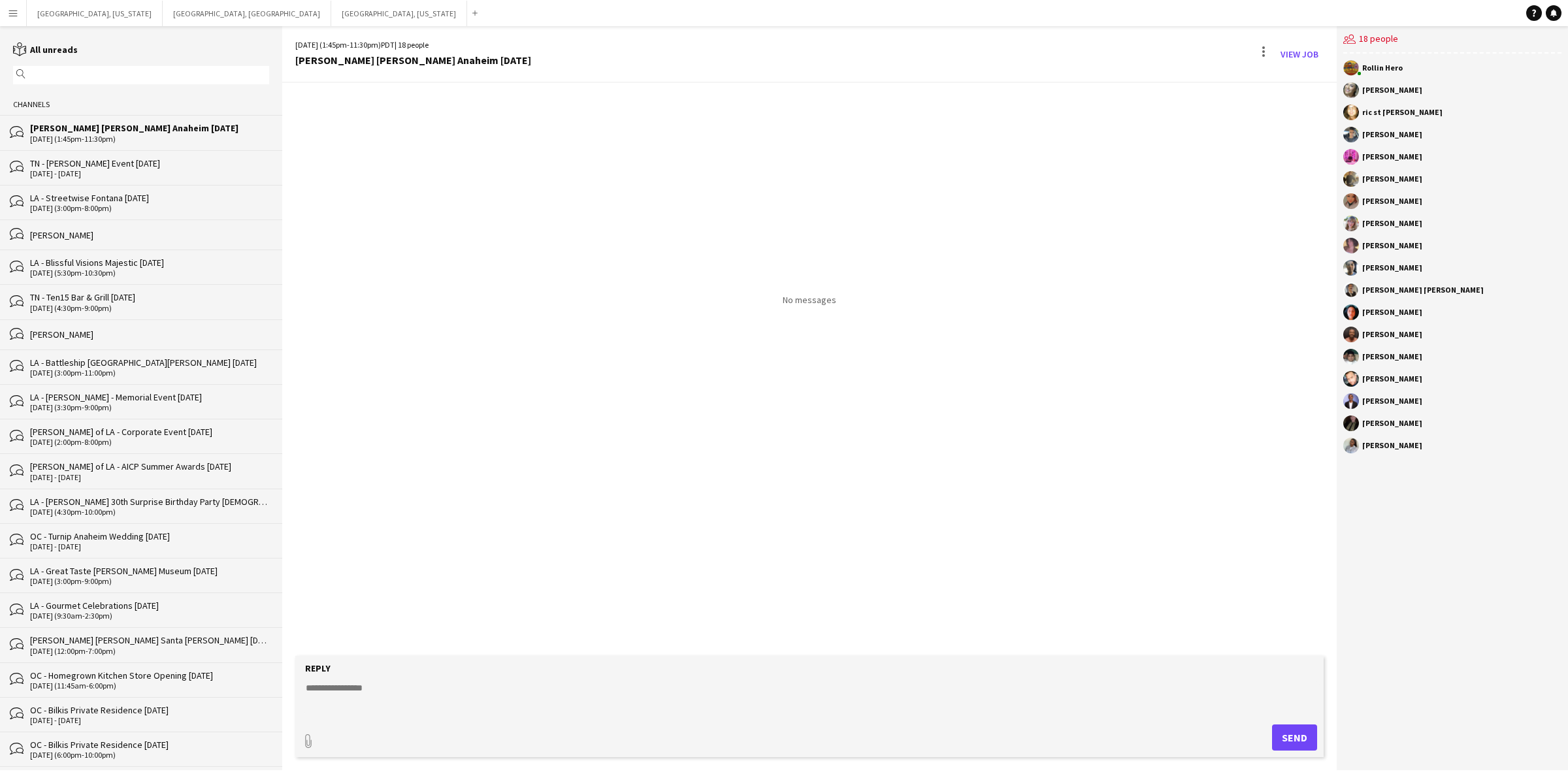
click at [538, 686] on textarea at bounding box center [812, 698] width 1015 height 34
type textarea "**********"
click at [1302, 743] on button "Send" at bounding box center [1294, 738] width 45 height 27
click at [163, 7] on button "[GEOGRAPHIC_DATA], [GEOGRAPHIC_DATA] Close" at bounding box center [247, 14] width 169 height 26
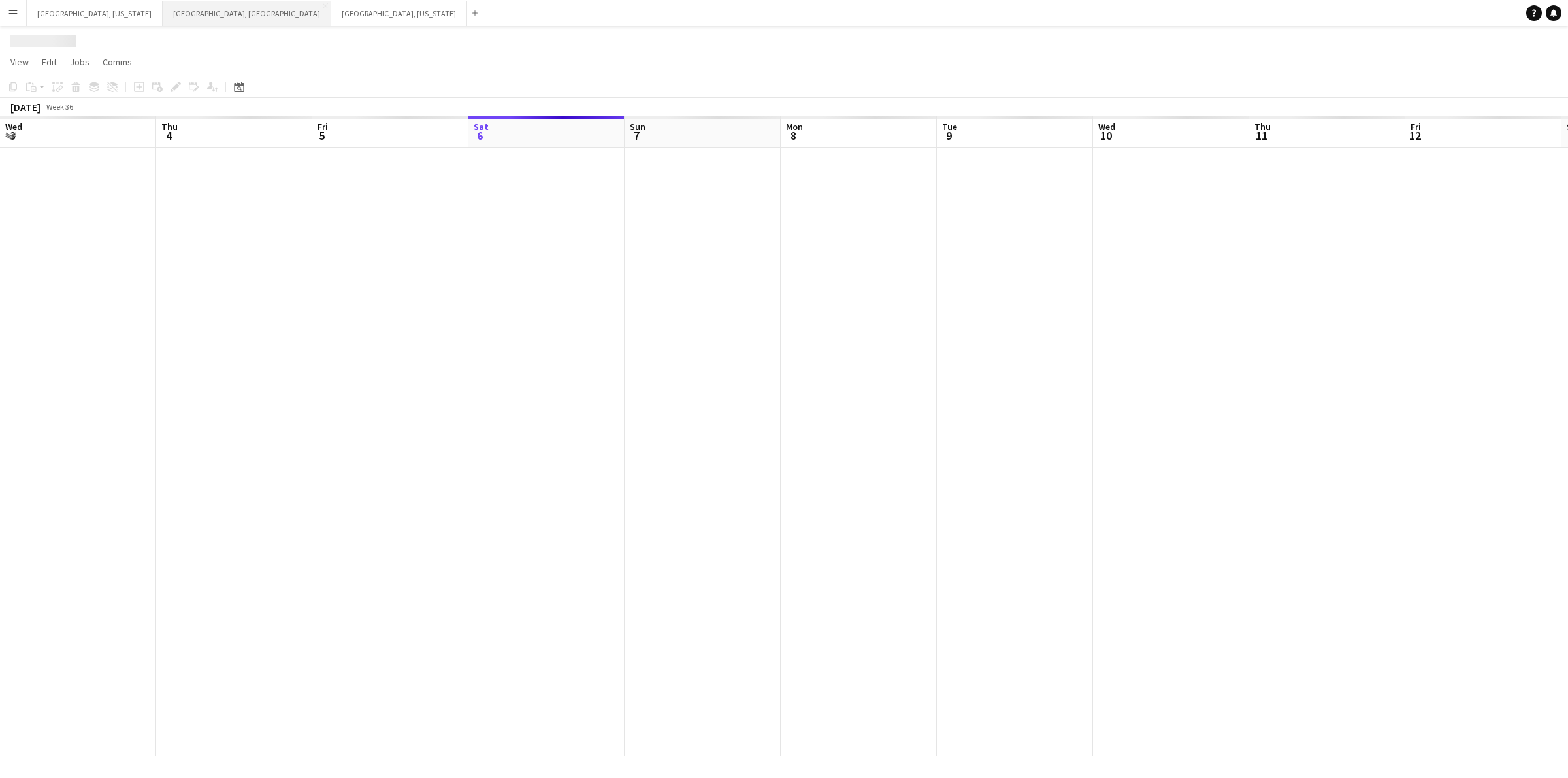
scroll to position [0, 312]
